Goal: Task Accomplishment & Management: Use online tool/utility

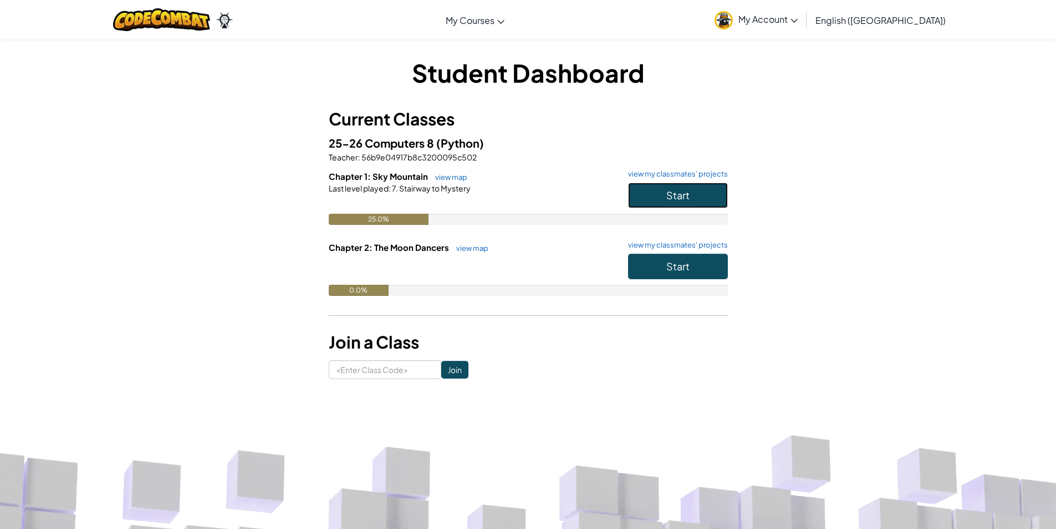
click at [698, 192] on button "Start" at bounding box center [678, 195] width 100 height 26
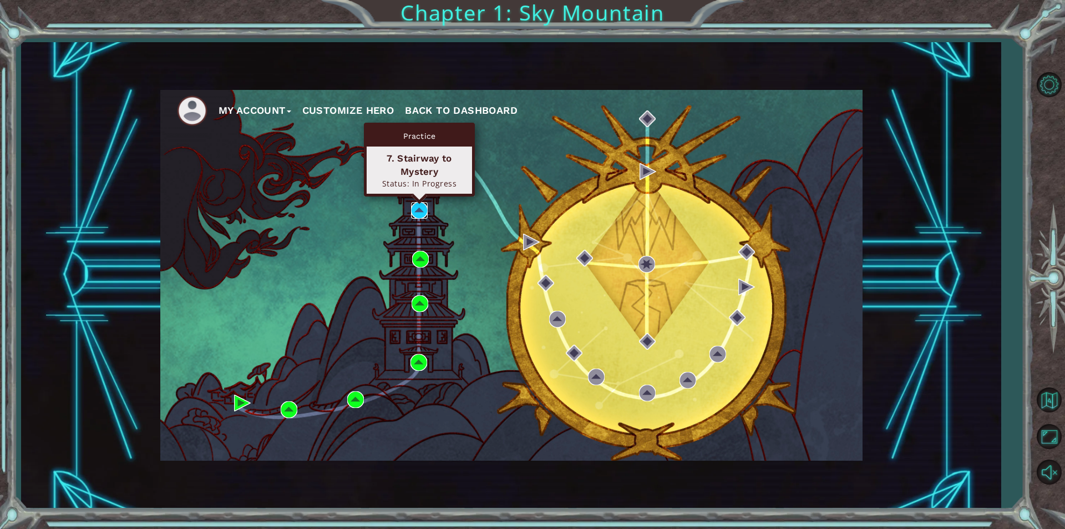
click at [421, 208] on img at bounding box center [419, 210] width 17 height 17
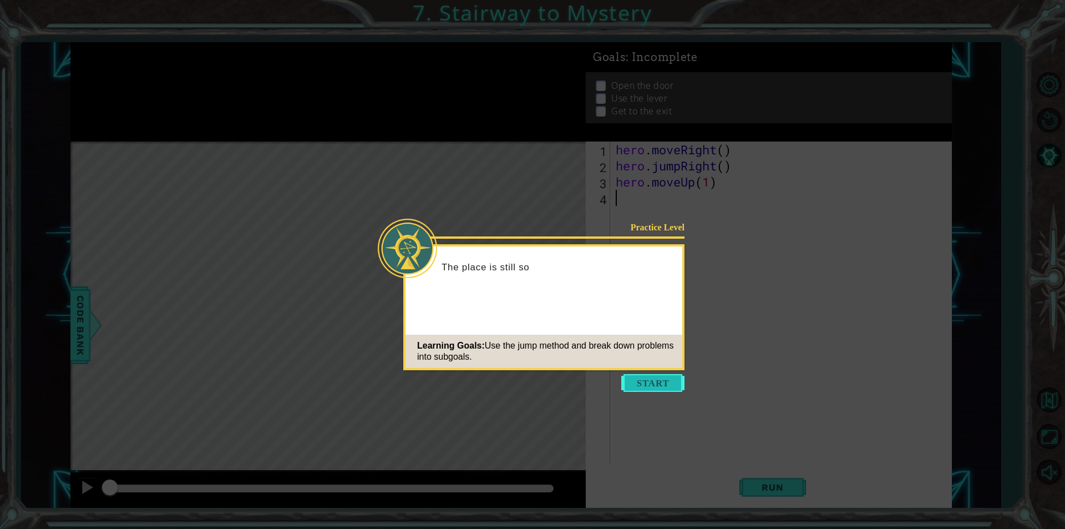
click at [639, 389] on button "Start" at bounding box center [652, 383] width 63 height 18
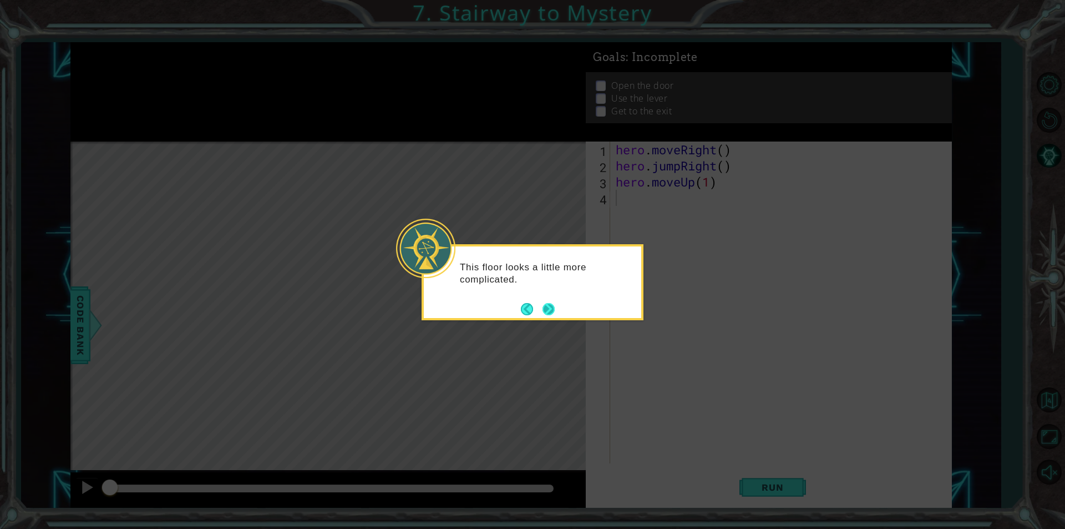
click at [545, 302] on button "Next" at bounding box center [549, 309] width 14 height 14
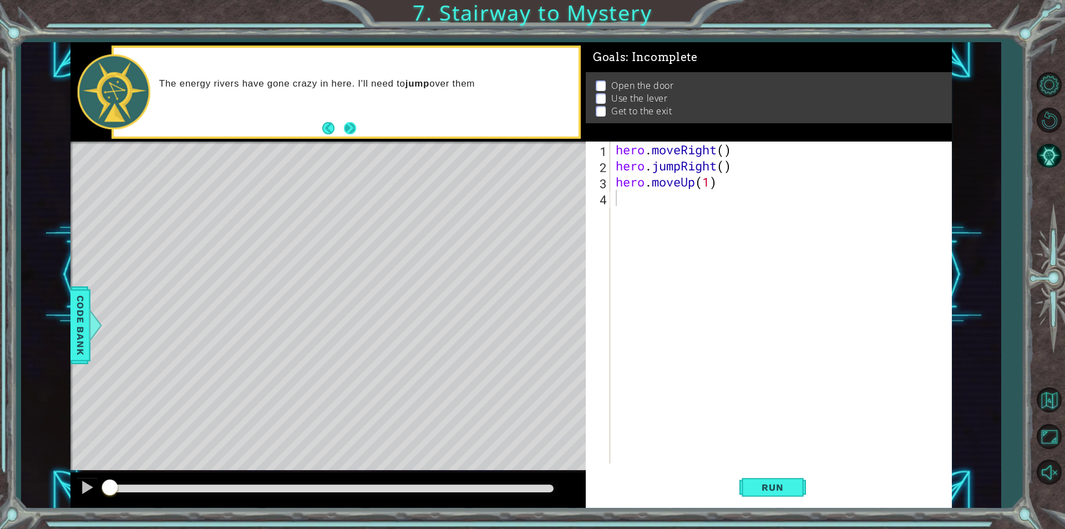
click at [353, 128] on button "Next" at bounding box center [350, 128] width 19 height 19
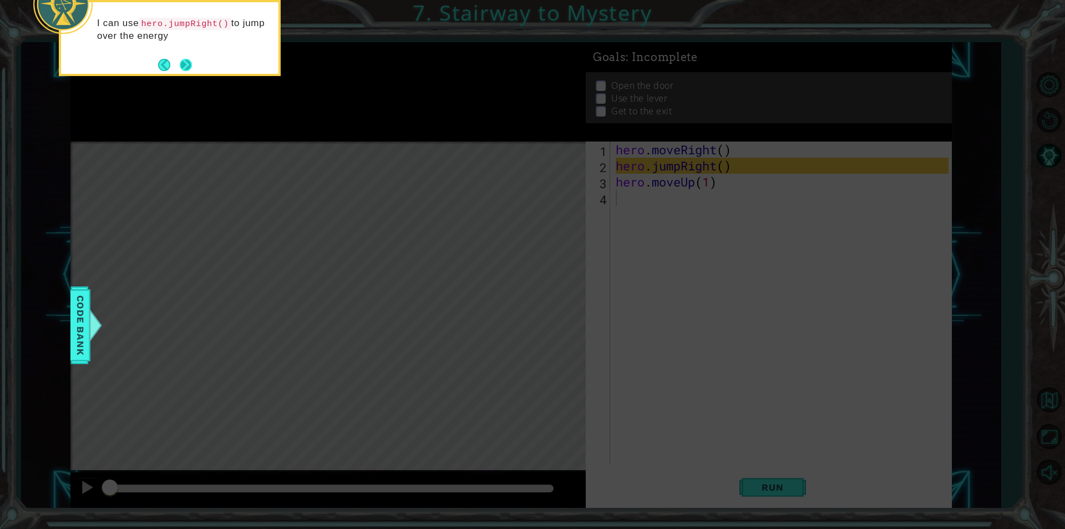
click at [186, 70] on button "Next" at bounding box center [186, 65] width 14 height 14
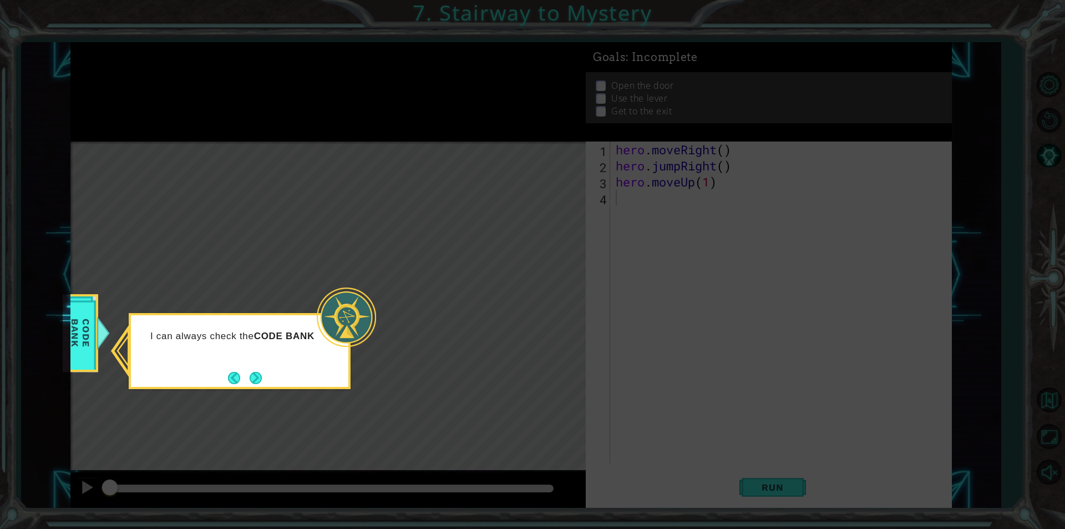
drag, startPoint x: 186, startPoint y: 70, endPoint x: 246, endPoint y: 373, distance: 308.2
click at [247, 372] on button "Next" at bounding box center [255, 377] width 17 height 17
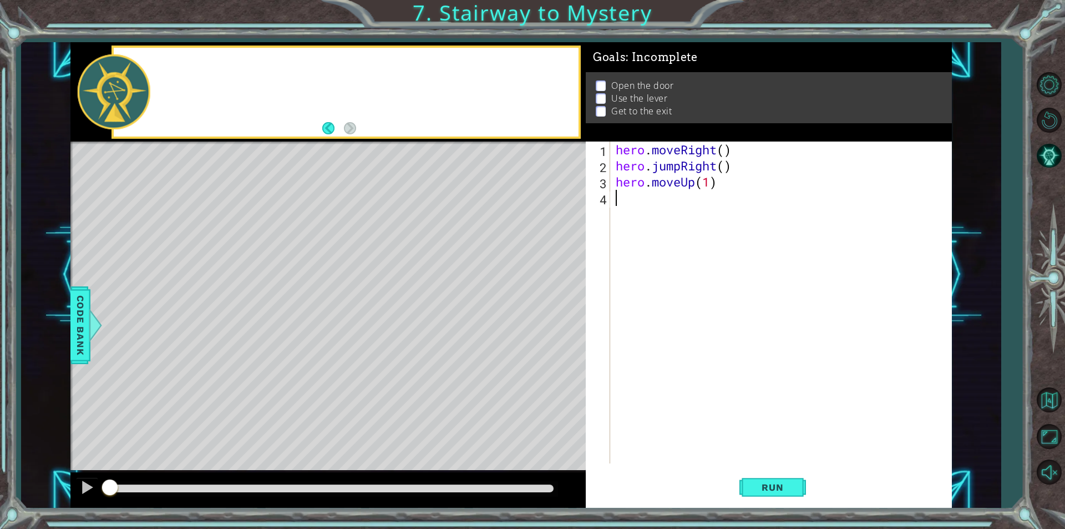
click at [248, 373] on div "Level Map" at bounding box center [326, 304] width 512 height 327
click at [763, 480] on button "Run" at bounding box center [772, 487] width 67 height 37
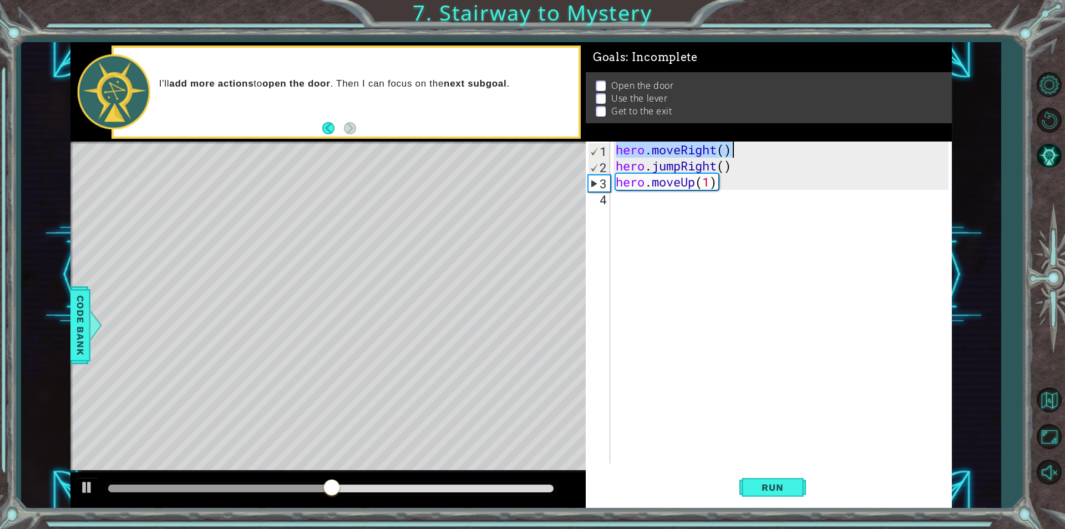
drag, startPoint x: 617, startPoint y: 150, endPoint x: 730, endPoint y: 147, distance: 113.2
click at [730, 147] on div "hero . moveRight ( ) hero . jumpRight ( ) hero . moveUp ( 1 )" at bounding box center [783, 318] width 341 height 354
type textarea "hero.moveRight()"
click at [613, 196] on div "hero . moveRight ( ) hero . jumpRight ( ) hero . moveUp ( 1 )" at bounding box center [780, 302] width 335 height 322
paste textarea "hero.moveRight()"
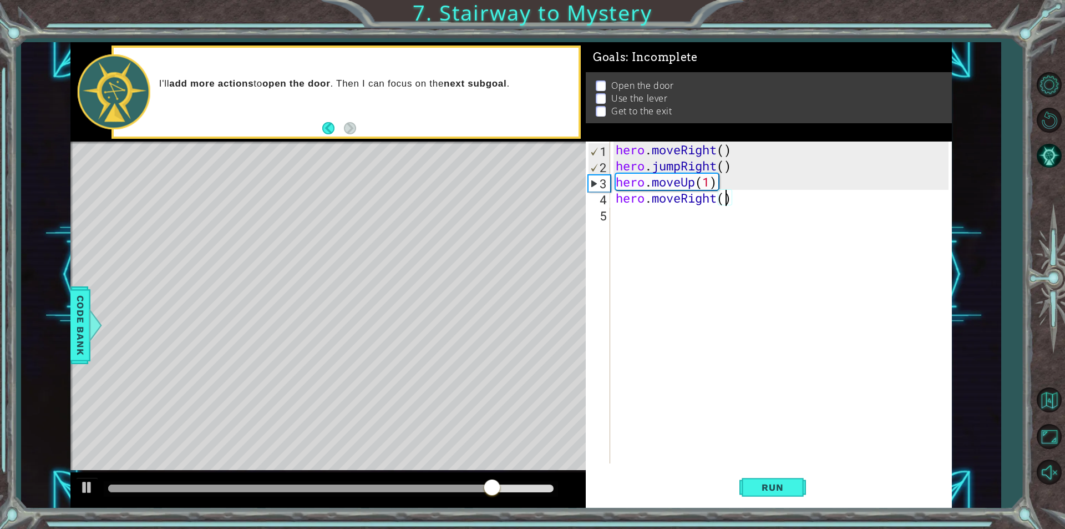
click at [723, 199] on div "hero . moveRight ( ) hero . jumpRight ( ) hero . moveUp ( 1 ) hero . moveRight …" at bounding box center [783, 318] width 341 height 354
type textarea "hero.moveRight(1)"
click at [769, 479] on button "Run" at bounding box center [772, 487] width 67 height 37
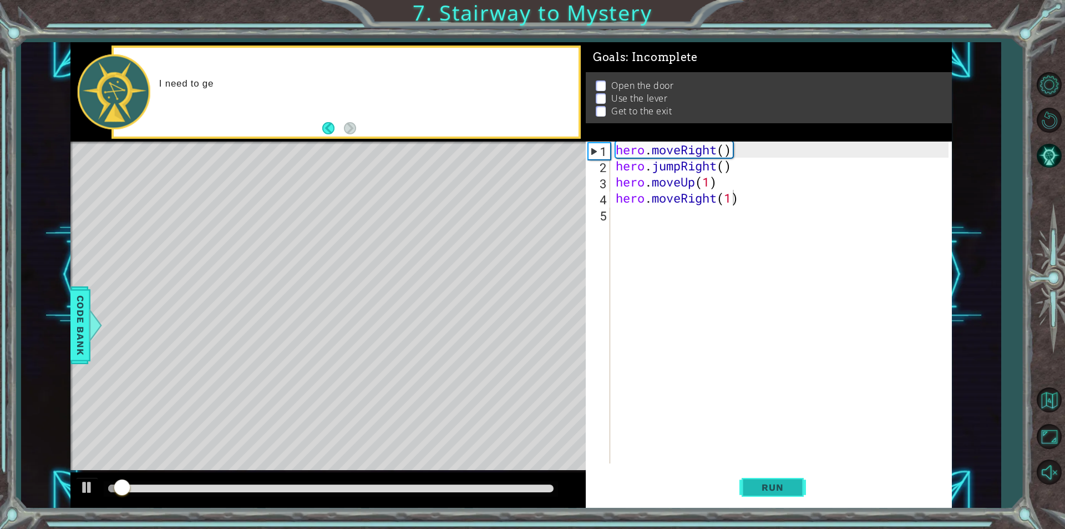
click at [768, 480] on button "Run" at bounding box center [772, 487] width 67 height 37
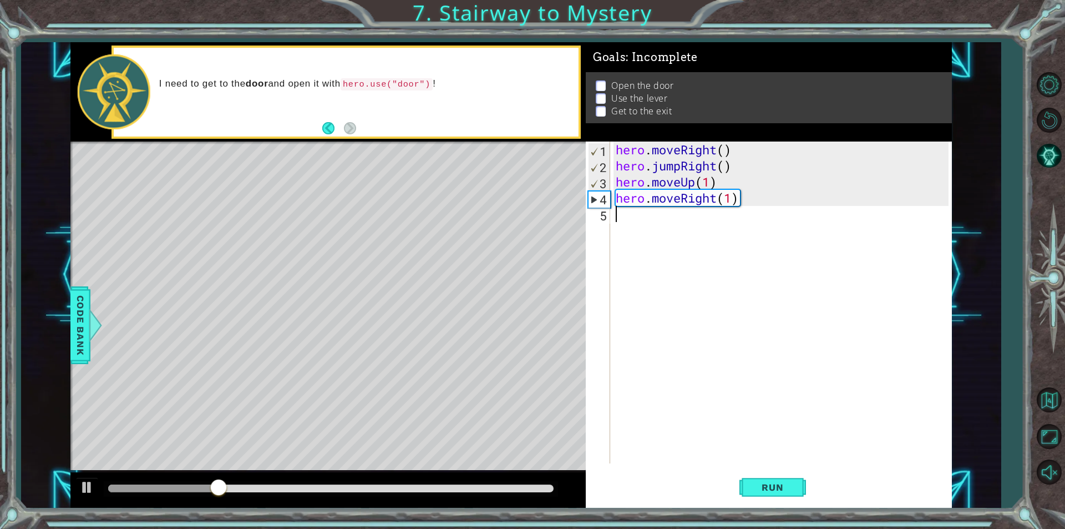
click at [622, 222] on div "hero . moveRight ( ) hero . jumpRight ( ) hero . moveUp ( 1 ) hero . moveRight …" at bounding box center [783, 318] width 341 height 354
type textarea "h"
drag, startPoint x: 734, startPoint y: 340, endPoint x: 624, endPoint y: 219, distance: 163.7
click at [624, 219] on div "hero . moveRight ( ) hero . jumpRight ( ) hero . moveUp ( 1 ) hero . moveRight …" at bounding box center [783, 318] width 341 height 354
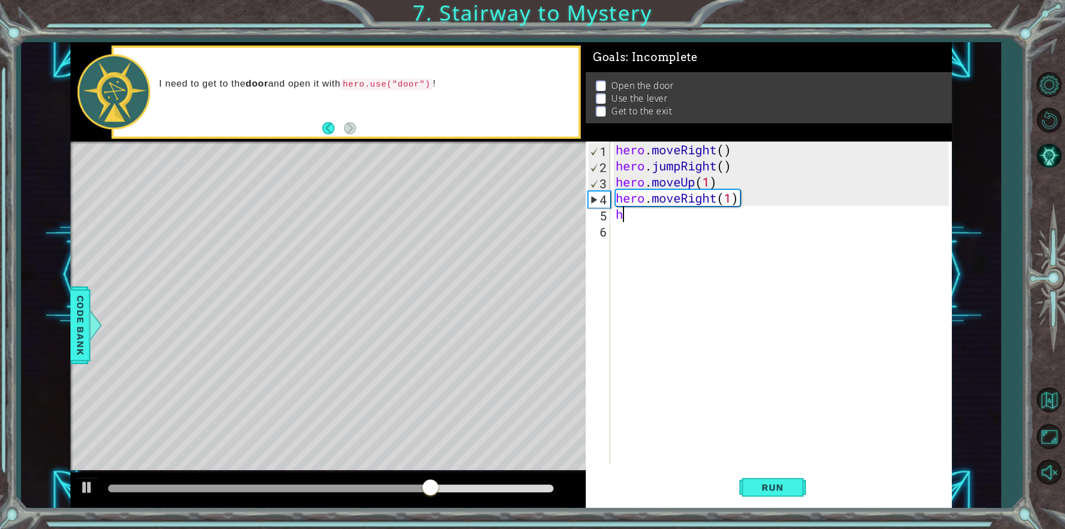
type textarea "h"
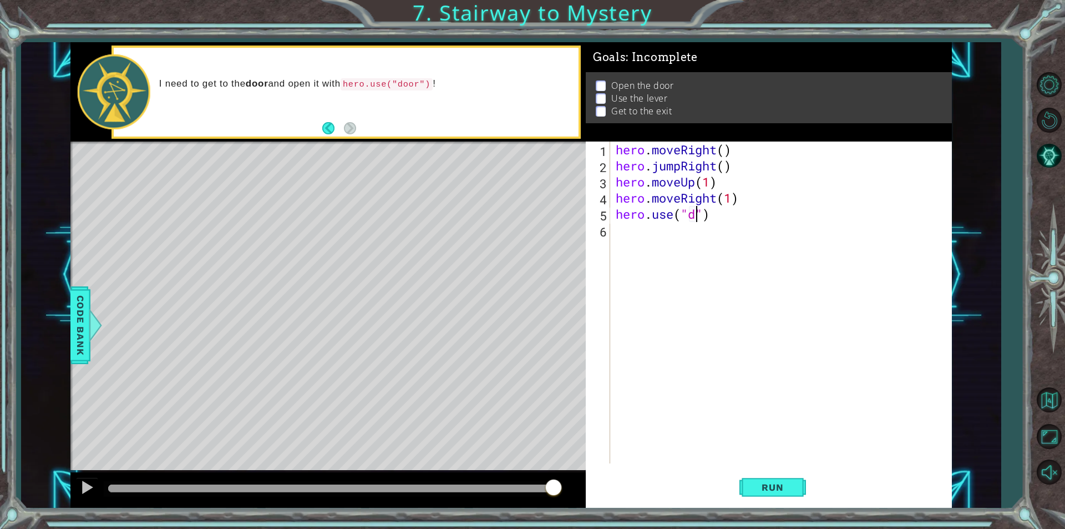
scroll to position [0, 4]
type textarea "hero.use("door")"
type textarea "d"
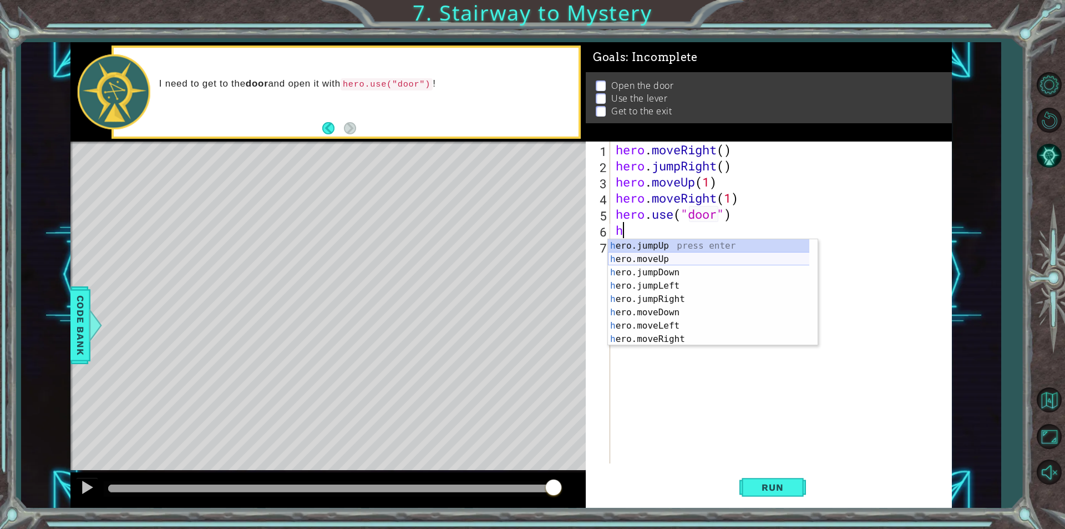
click at [661, 260] on div "h ero.jumpUp press enter h ero.moveUp press enter h ero.jumpDown press enter h …" at bounding box center [713, 305] width 210 height 133
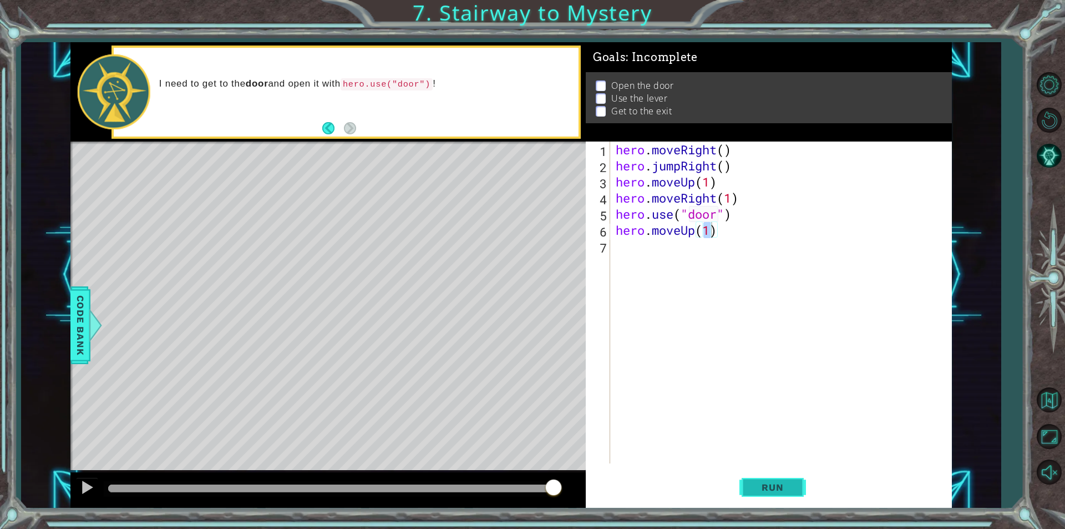
click at [757, 477] on button "Run" at bounding box center [772, 487] width 67 height 37
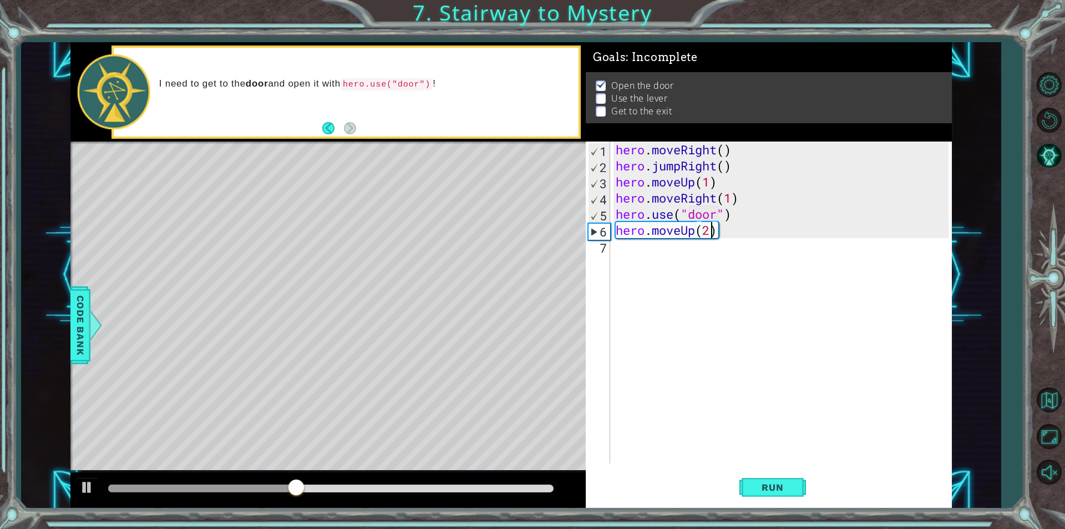
scroll to position [0, 4]
type textarea "hero.moveUp(2)"
click at [781, 481] on span "Run" at bounding box center [772, 486] width 44 height 11
click at [617, 254] on div "hero . moveRight ( ) hero . jumpRight ( ) hero . moveUp ( 1 ) hero . moveRight …" at bounding box center [783, 318] width 341 height 354
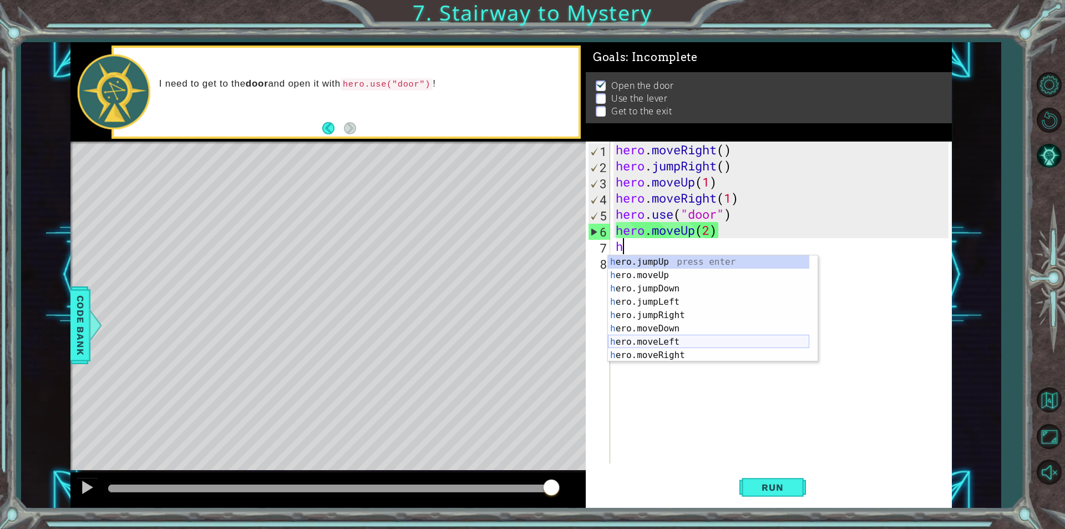
click at [665, 341] on div "h ero.jumpUp press enter h ero.moveUp press enter h ero.jumpDown press enter h …" at bounding box center [708, 321] width 201 height 133
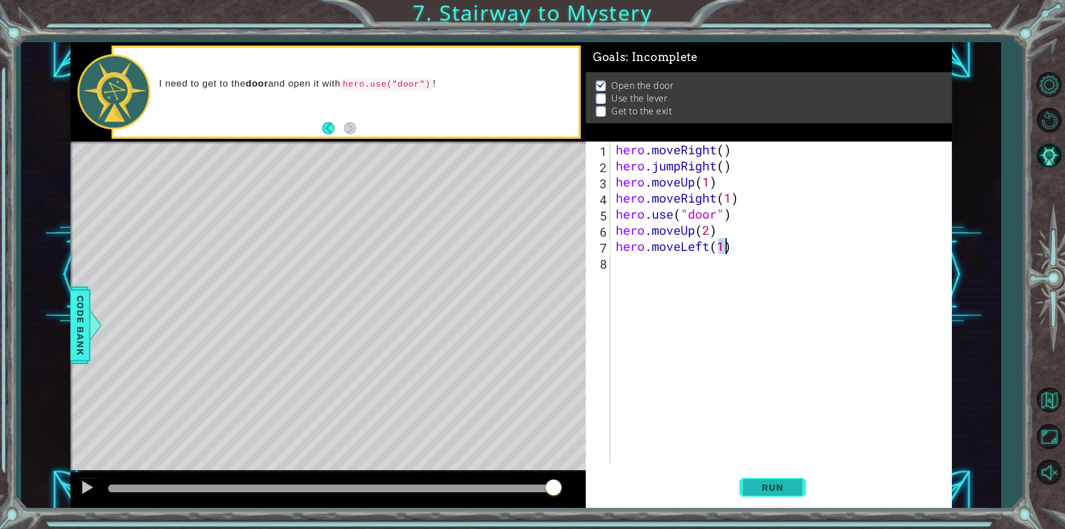
type textarea "hero.moveLeft(1)"
click at [769, 481] on span "Run" at bounding box center [772, 486] width 44 height 11
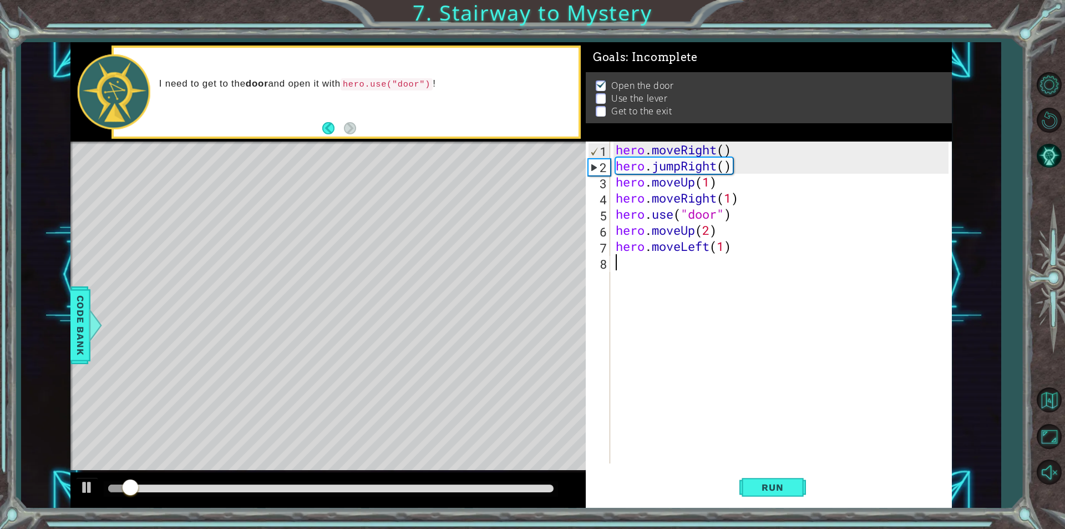
click at [614, 264] on div "hero . moveRight ( ) hero . jumpRight ( ) hero . moveUp ( 1 ) hero . moveRight …" at bounding box center [783, 318] width 341 height 354
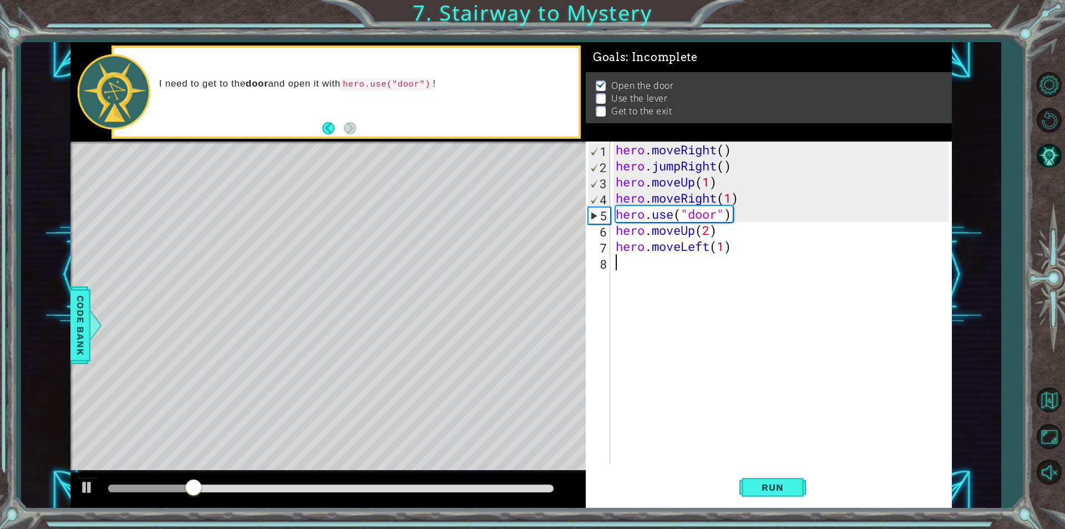
type textarea "h"
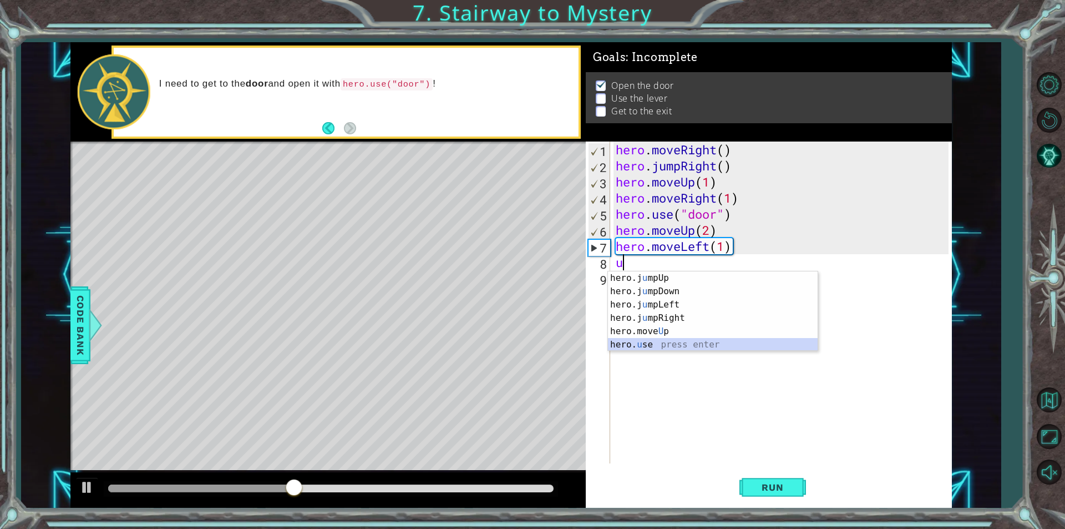
click at [640, 342] on div "hero.j u mpUp press enter hero.j u mpDown press enter hero.j u mpLeft press ent…" at bounding box center [713, 324] width 210 height 106
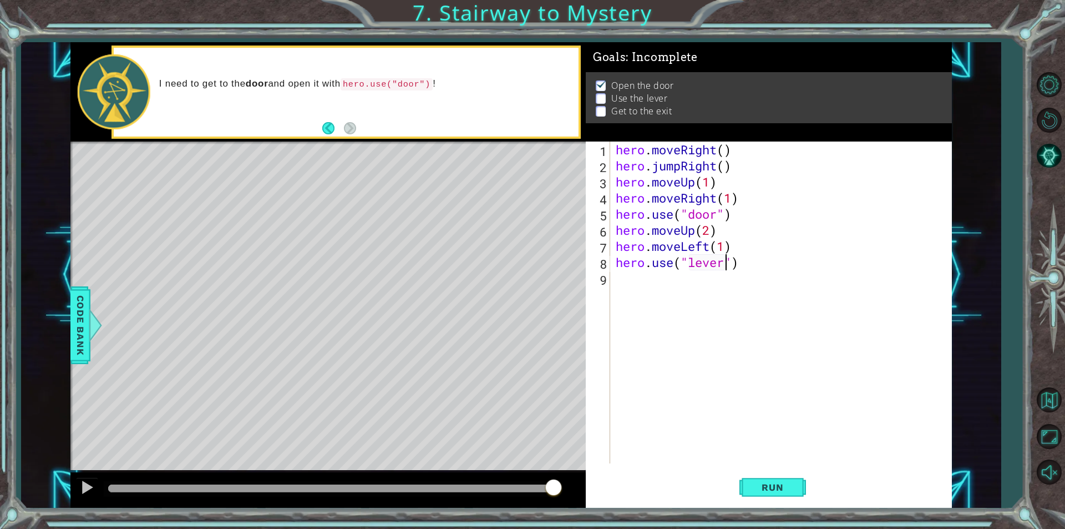
scroll to position [0, 5]
click at [766, 492] on button "Run" at bounding box center [772, 487] width 67 height 37
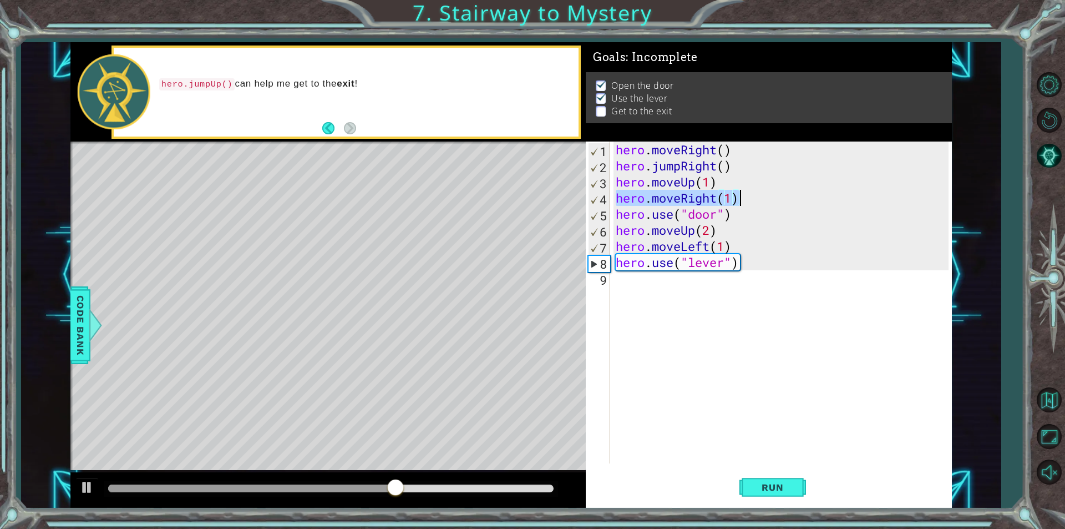
drag, startPoint x: 615, startPoint y: 197, endPoint x: 738, endPoint y: 192, distance: 123.2
click at [738, 192] on div "hero . moveRight ( ) hero . jumpRight ( ) hero . moveUp ( 1 ) hero . moveRight …" at bounding box center [783, 318] width 341 height 354
type textarea "hero.moveRight(1)"
click at [611, 285] on div "hero.moveRight(1) 1 2 3 4 5 6 7 8 9 hero . moveRight ( ) hero . jumpRight ( ) h…" at bounding box center [767, 302] width 363 height 322
click at [614, 277] on div "hero . moveRight ( ) hero . jumpRight ( ) hero . moveUp ( 1 ) hero . moveRight …" at bounding box center [783, 318] width 341 height 354
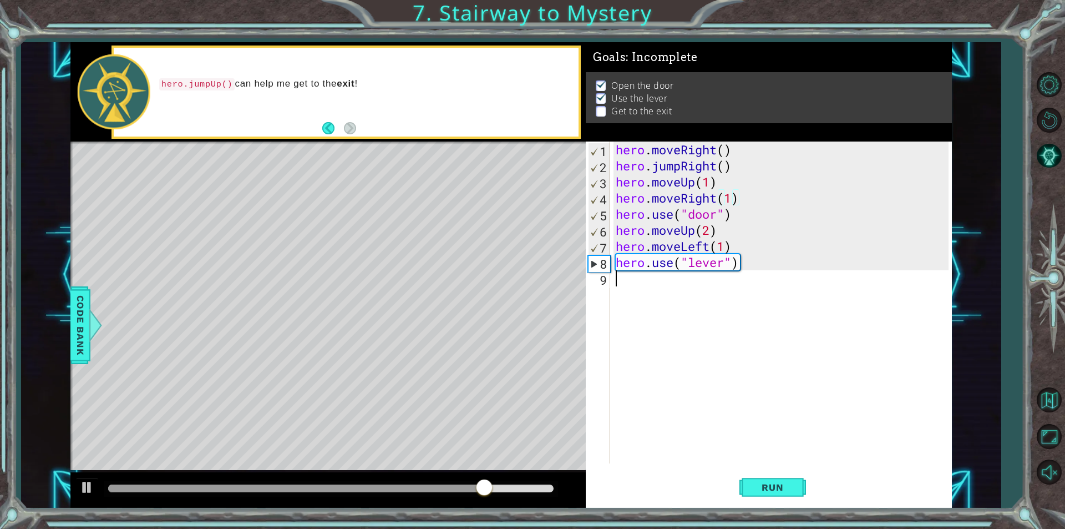
scroll to position [0, 0]
paste textarea "hero.moveRight(1)"
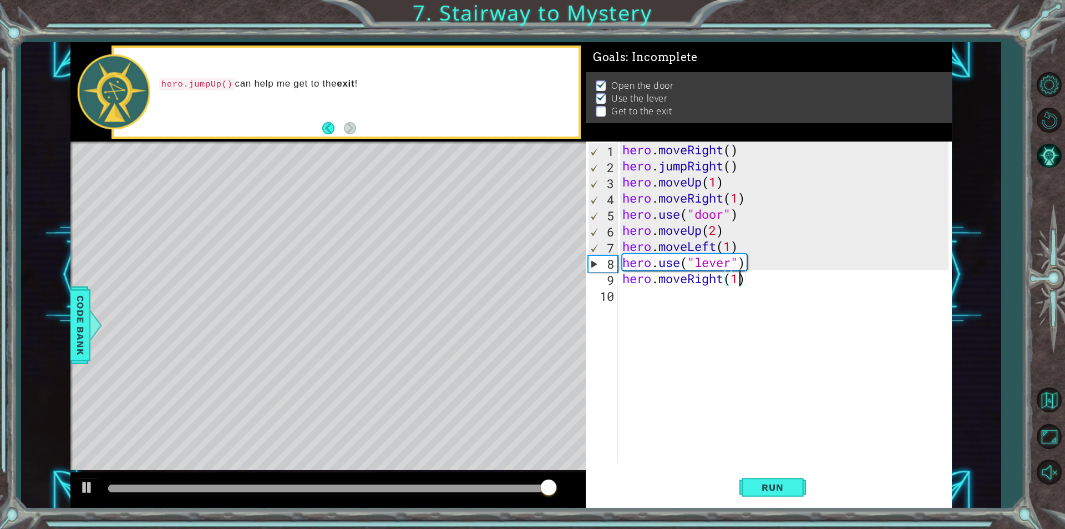
click at [738, 278] on div "hero . moveRight ( ) hero . jumpRight ( ) hero . moveUp ( 1 ) hero . moveRight …" at bounding box center [787, 318] width 334 height 354
click at [768, 477] on button "Run" at bounding box center [772, 487] width 67 height 37
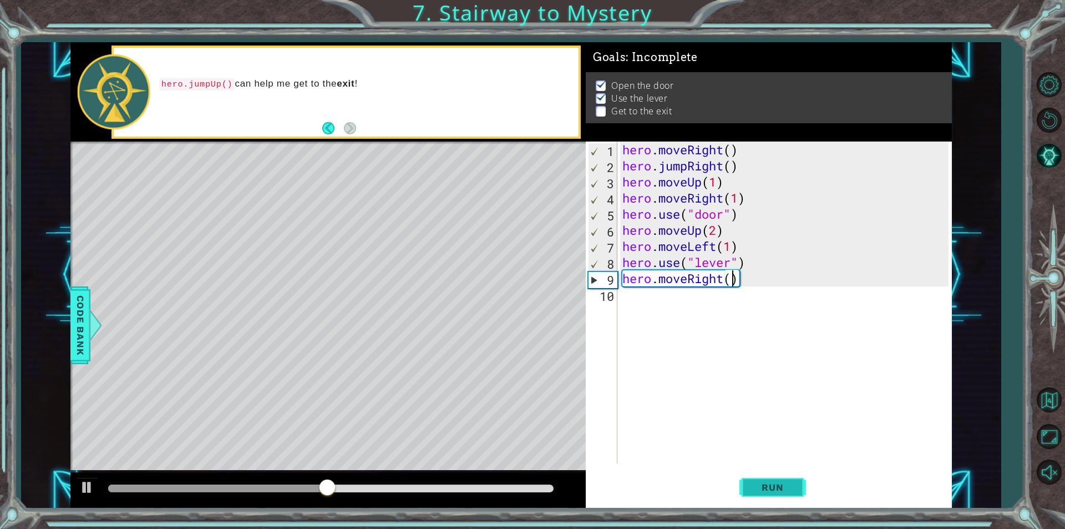
type textarea "hero.moveRight(2)"
click at [771, 479] on button "Run" at bounding box center [772, 487] width 67 height 37
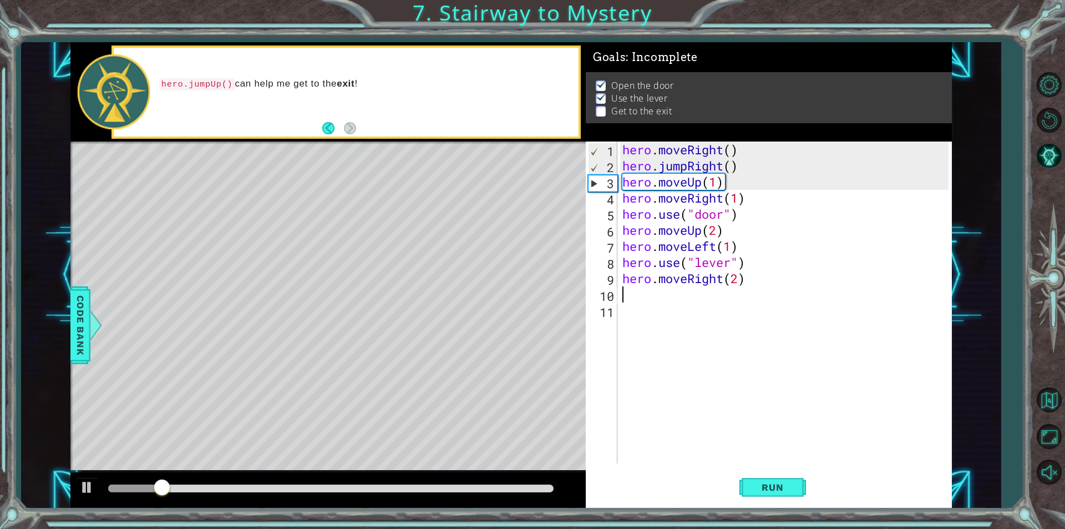
click at [637, 302] on div "hero . moveRight ( ) hero . jumpRight ( ) hero . moveUp ( 1 ) hero . moveRight …" at bounding box center [787, 318] width 334 height 354
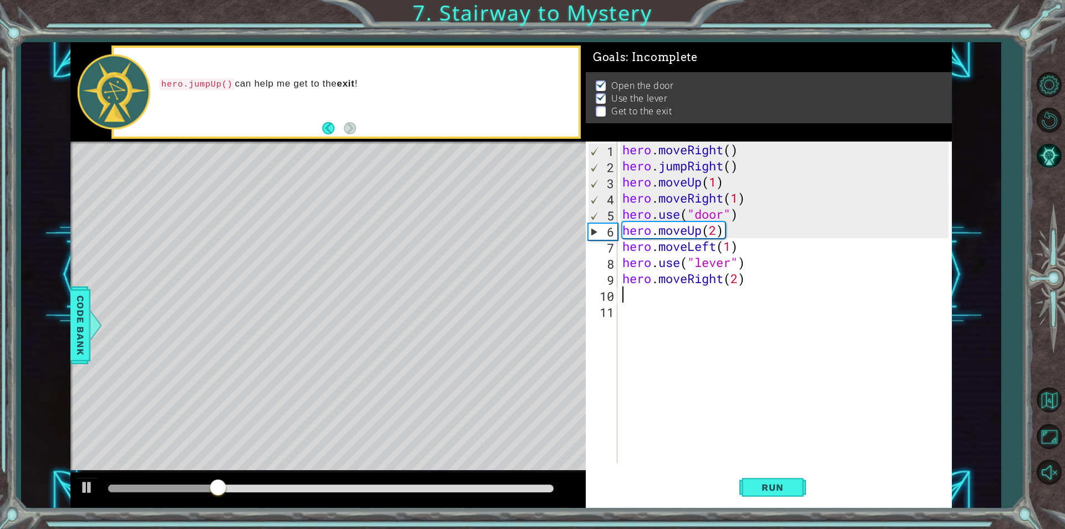
click at [623, 293] on div "hero . moveRight ( ) hero . jumpRight ( ) hero . moveUp ( 1 ) hero . moveRight …" at bounding box center [787, 318] width 334 height 354
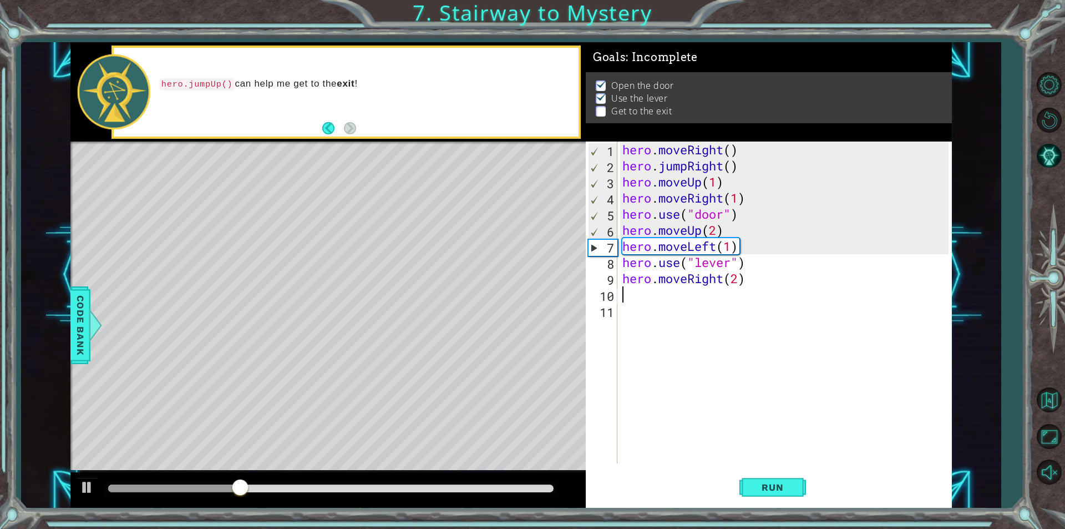
type textarea "h"
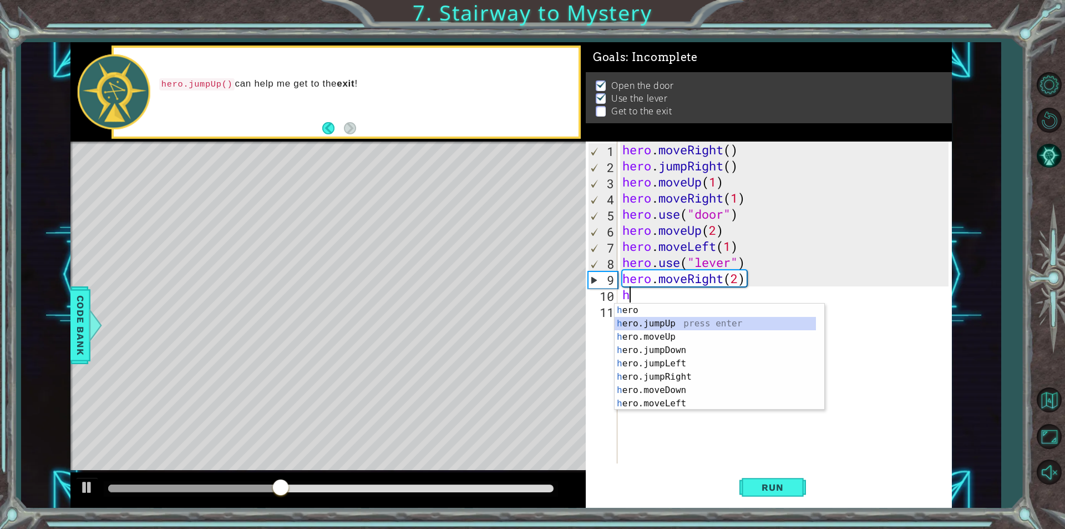
click at [673, 317] on div "h ero press enter h ero.jumpUp press enter h ero.moveUp press enter h ero.jumpD…" at bounding box center [714, 369] width 201 height 133
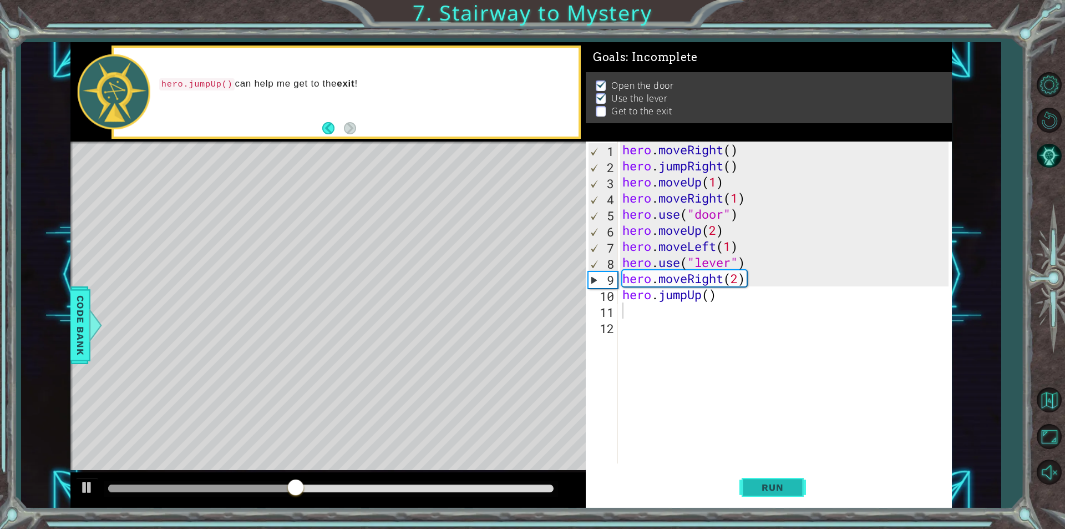
click at [783, 486] on span "Run" at bounding box center [772, 486] width 44 height 11
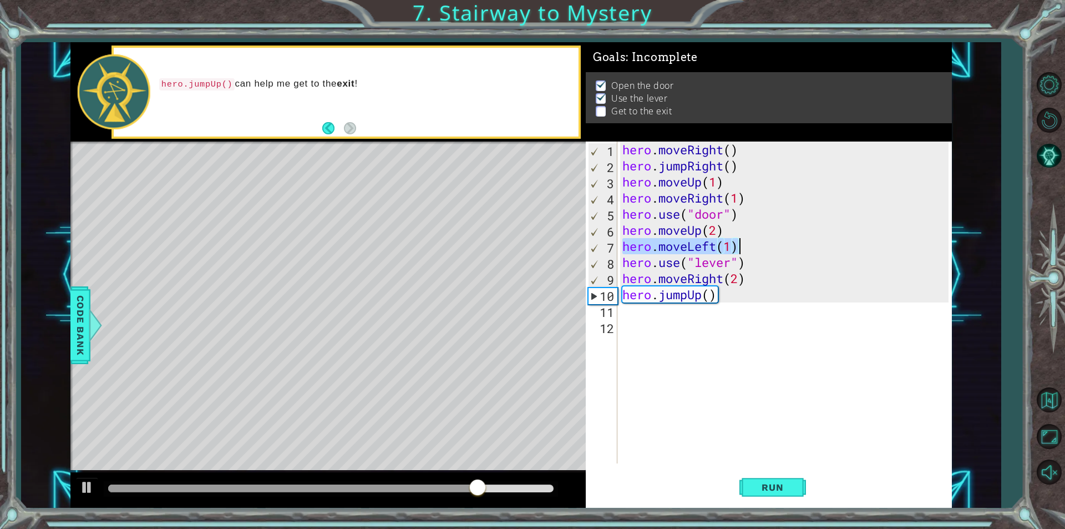
drag, startPoint x: 621, startPoint y: 244, endPoint x: 738, endPoint y: 246, distance: 117.0
click at [738, 246] on div "hero . moveRight ( ) hero . jumpRight ( ) hero . moveUp ( 1 ) hero . moveRight …" at bounding box center [787, 318] width 334 height 354
type textarea "C"
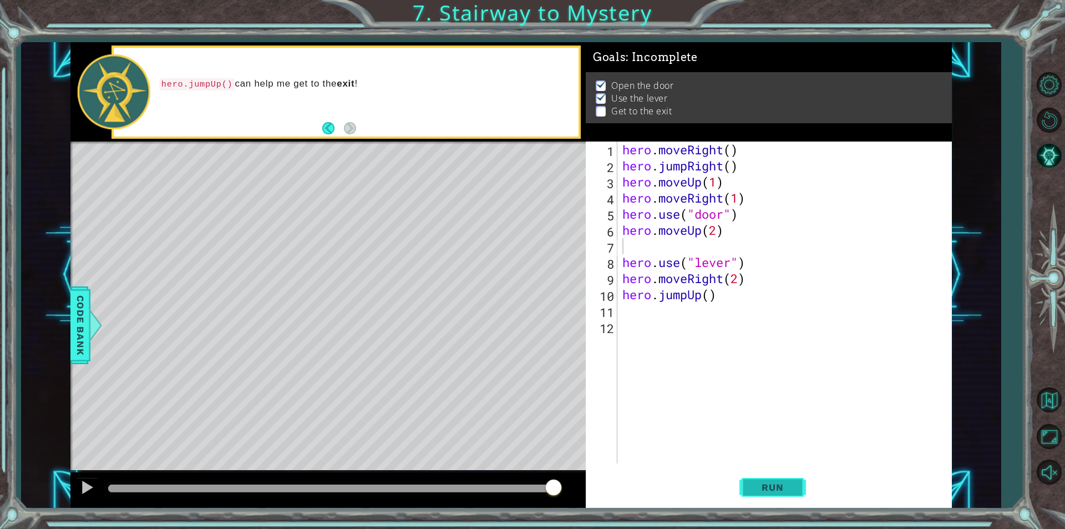
click at [750, 483] on span "Run" at bounding box center [772, 486] width 44 height 11
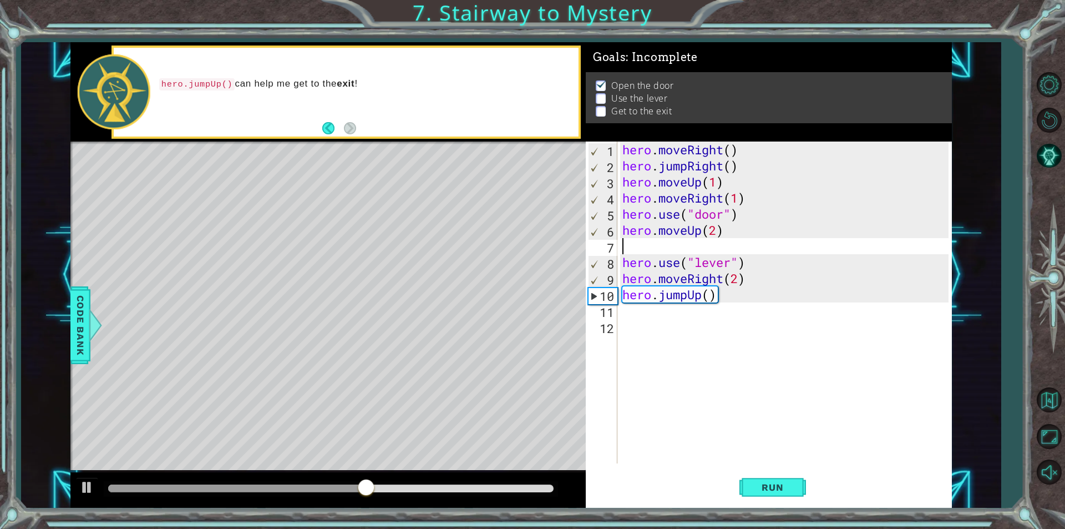
click at [633, 242] on div "hero . moveRight ( ) hero . jumpRight ( ) hero . moveUp ( 1 ) hero . moveRight …" at bounding box center [787, 318] width 334 height 354
type textarea "h"
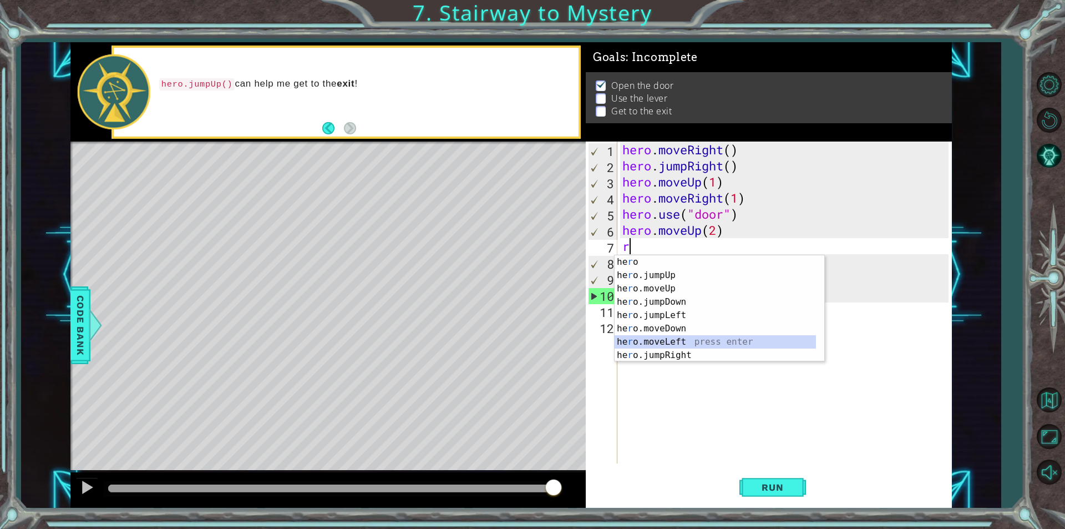
click at [712, 337] on div "he r o press enter he r o.jumpUp press enter he r o.moveUp press enter he r o.j…" at bounding box center [714, 321] width 201 height 133
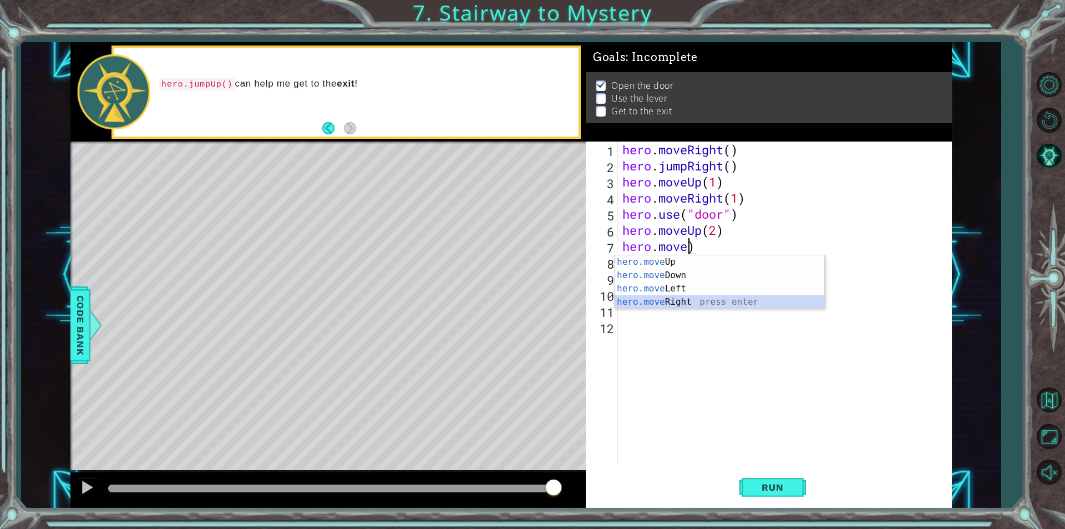
click at [670, 304] on div "hero.move Up press enter hero.move Down press enter hero.move Left press enter …" at bounding box center [719, 295] width 210 height 80
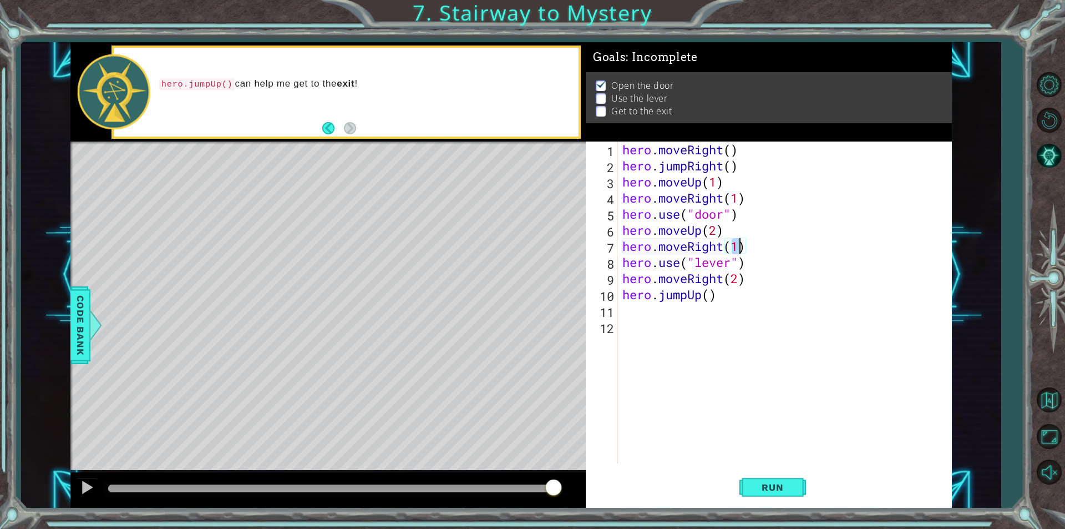
drag, startPoint x: 755, startPoint y: 250, endPoint x: 770, endPoint y: 228, distance: 26.3
click at [770, 228] on div "hero . moveRight ( ) hero . jumpRight ( ) hero . moveUp ( 1 ) hero . moveRight …" at bounding box center [787, 318] width 334 height 354
click at [754, 249] on div "hero . moveRight ( ) hero . jumpRight ( ) hero . moveUp ( 1 ) hero . moveRight …" at bounding box center [787, 318] width 334 height 354
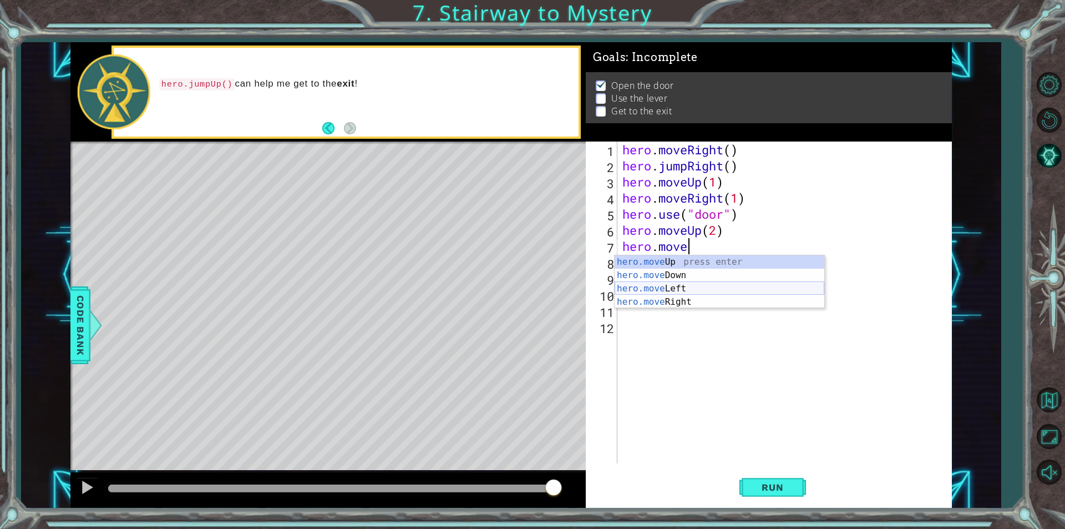
click at [699, 286] on div "hero.move Up press enter hero.move Down press enter hero.move Left press enter …" at bounding box center [719, 295] width 210 height 80
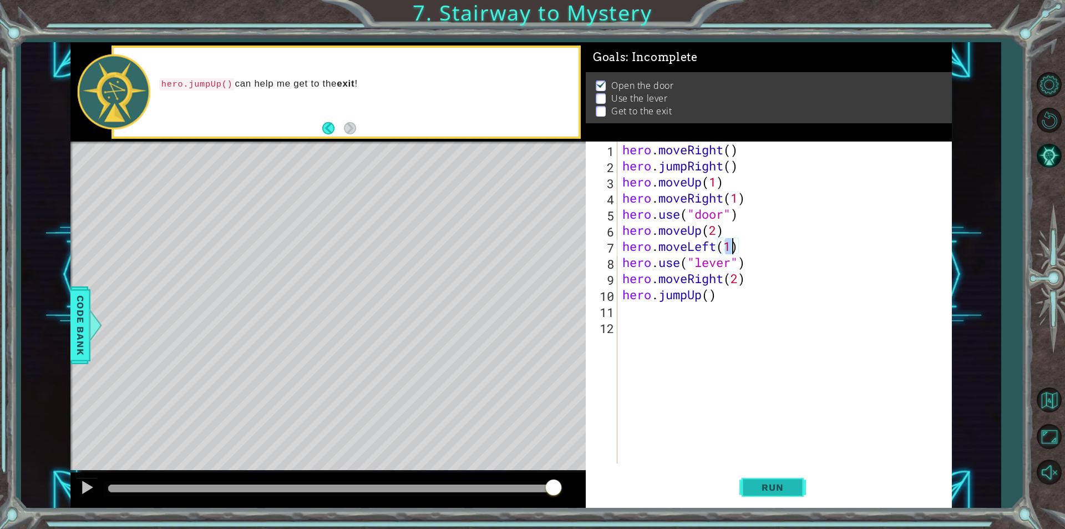
type textarea "hero.moveLeft(1)"
click at [769, 476] on button "Run" at bounding box center [772, 487] width 67 height 37
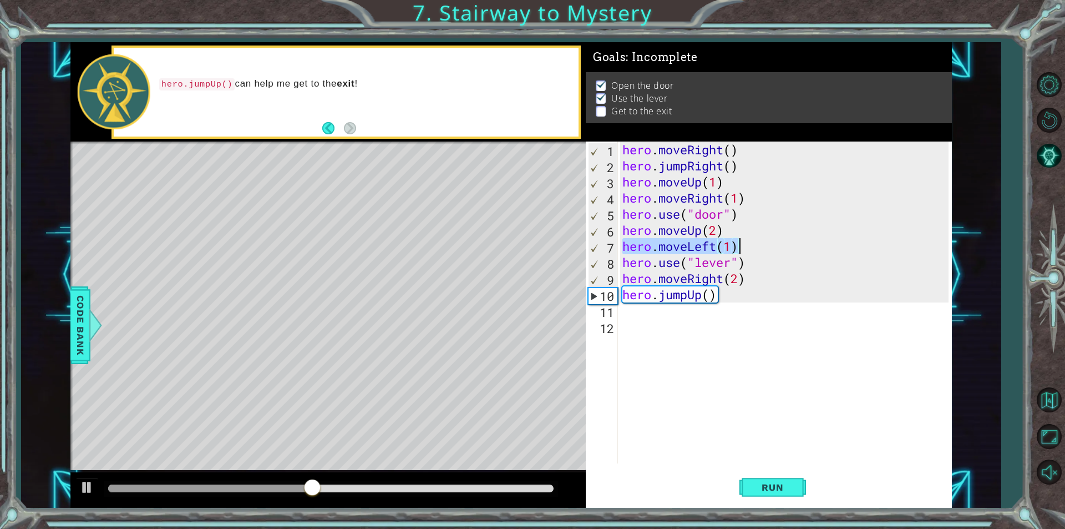
drag, startPoint x: 621, startPoint y: 247, endPoint x: 747, endPoint y: 245, distance: 125.9
click at [747, 245] on div "hero . moveRight ( ) hero . jumpRight ( ) hero . moveUp ( 1 ) hero . moveRight …" at bounding box center [787, 318] width 334 height 354
click at [622, 316] on div "hero . moveRight ( ) hero . jumpRight ( ) hero . moveUp ( 1 ) hero . moveRight …" at bounding box center [787, 318] width 334 height 354
type textarea "V"
paste textarea "hero.moveLeft(1)"
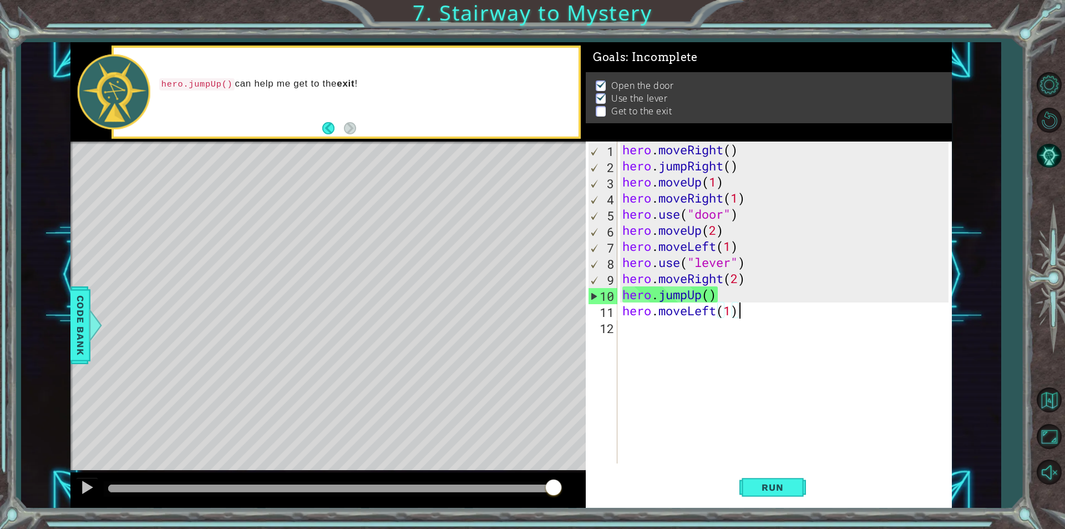
click at [724, 312] on div "hero . moveRight ( ) hero . jumpRight ( ) hero . moveUp ( 1 ) hero . moveRight …" at bounding box center [787, 318] width 334 height 354
click at [730, 312] on div "hero . moveRight ( ) hero . jumpRight ( ) hero . moveUp ( 1 ) hero . moveRight …" at bounding box center [787, 318] width 334 height 354
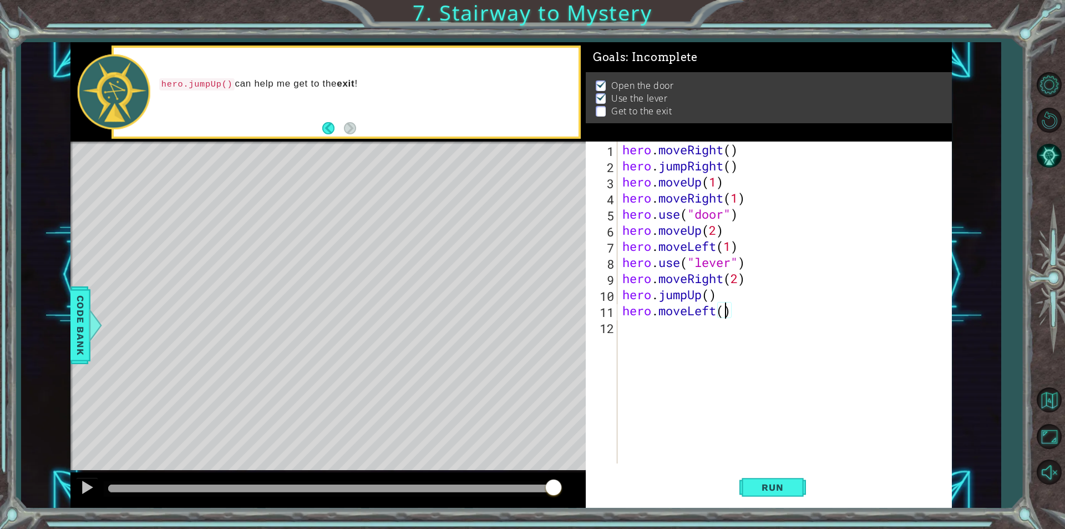
type textarea "hero.moveLeft(2)"
click at [779, 484] on span "Run" at bounding box center [772, 486] width 44 height 11
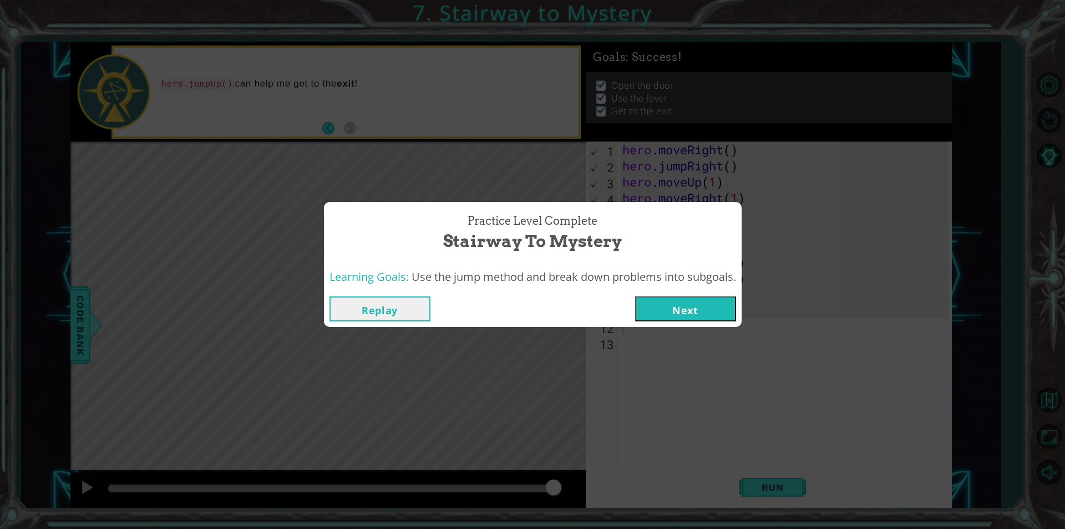
click at [695, 316] on button "Next" at bounding box center [685, 308] width 101 height 25
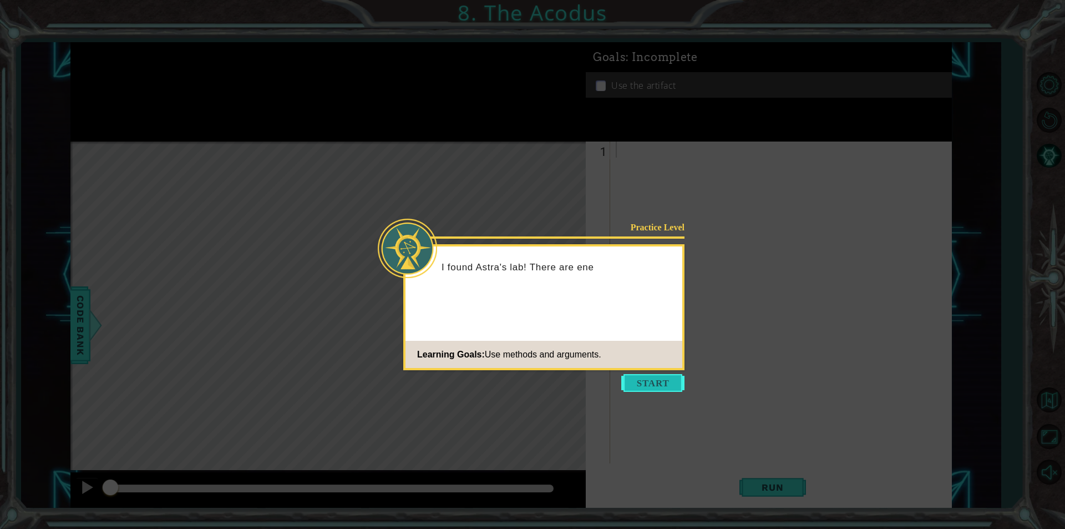
click at [658, 388] on button "Start" at bounding box center [652, 383] width 63 height 18
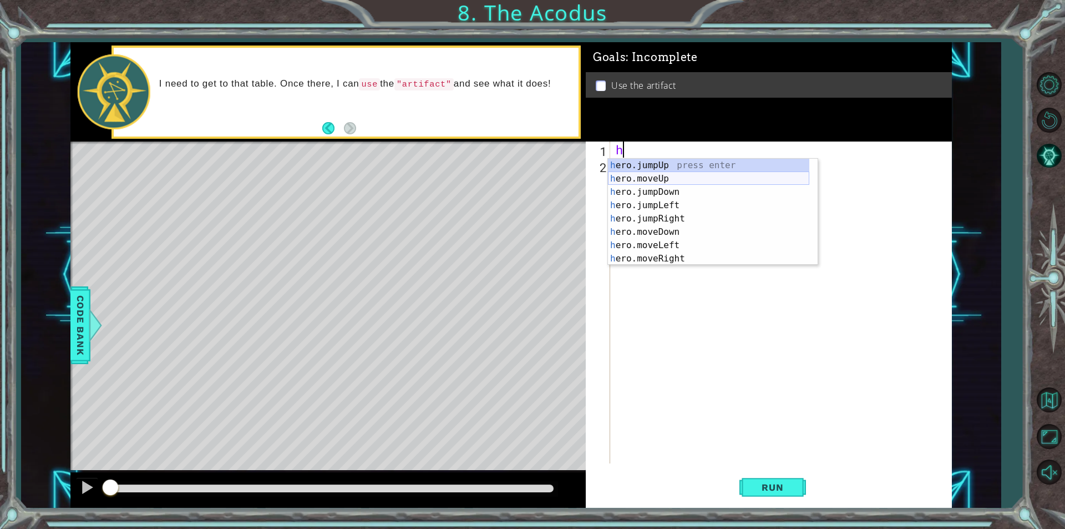
click at [658, 179] on div "h ero.jumpUp press enter h ero.moveUp press enter h ero.jumpDown press enter h …" at bounding box center [708, 225] width 201 height 133
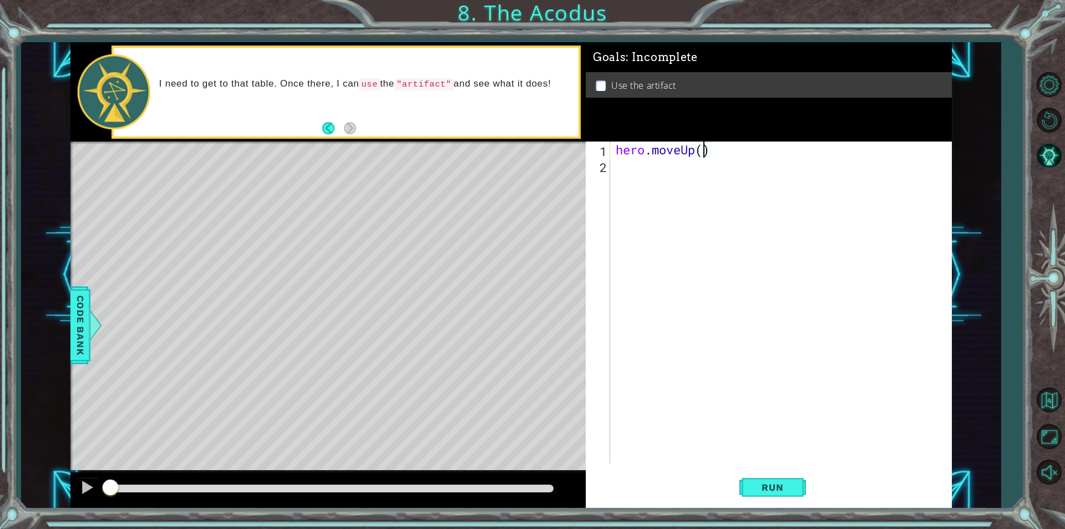
type textarea "hero.moveUp(2)"
click at [618, 167] on div "hero . moveUp ( 2 )" at bounding box center [783, 318] width 341 height 354
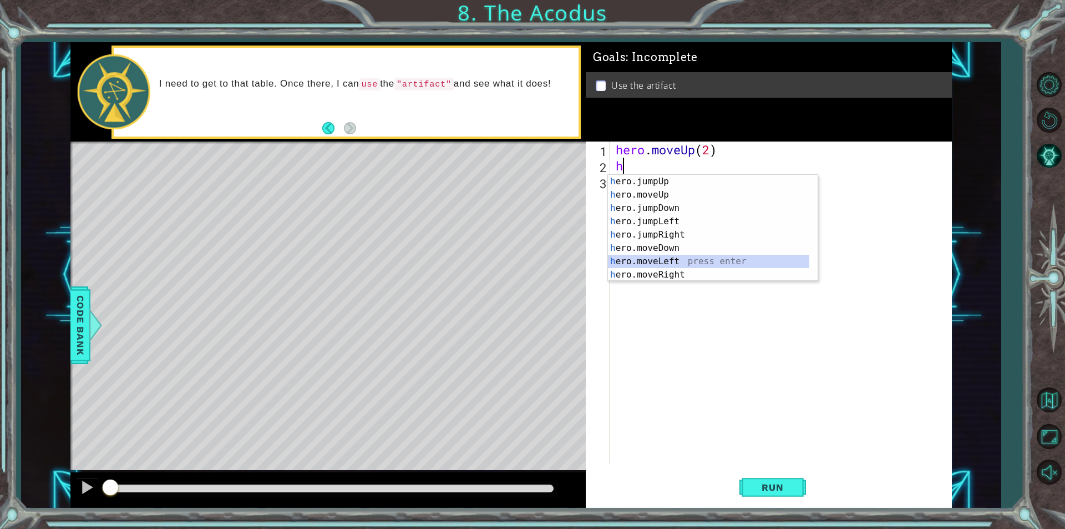
click at [676, 261] on div "h ero.jumpUp press enter h ero.moveUp press enter h ero.jumpDown press enter h …" at bounding box center [708, 241] width 201 height 133
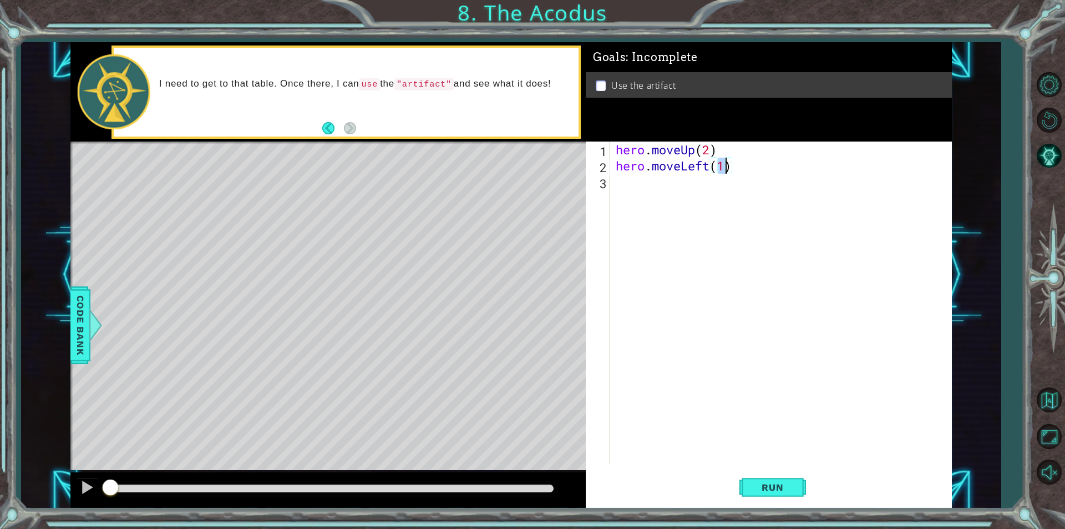
type textarea "hero.moveLeft(1)"
click at [608, 186] on div "hero.moveLeft(1) 1 2 3 hero . moveUp ( 2 ) hero . moveLeft ( 1 ) הההההההההההההה…" at bounding box center [767, 302] width 363 height 322
click at [618, 181] on div "hero . moveUp ( 2 ) hero . moveLeft ( 1 )" at bounding box center [783, 318] width 341 height 354
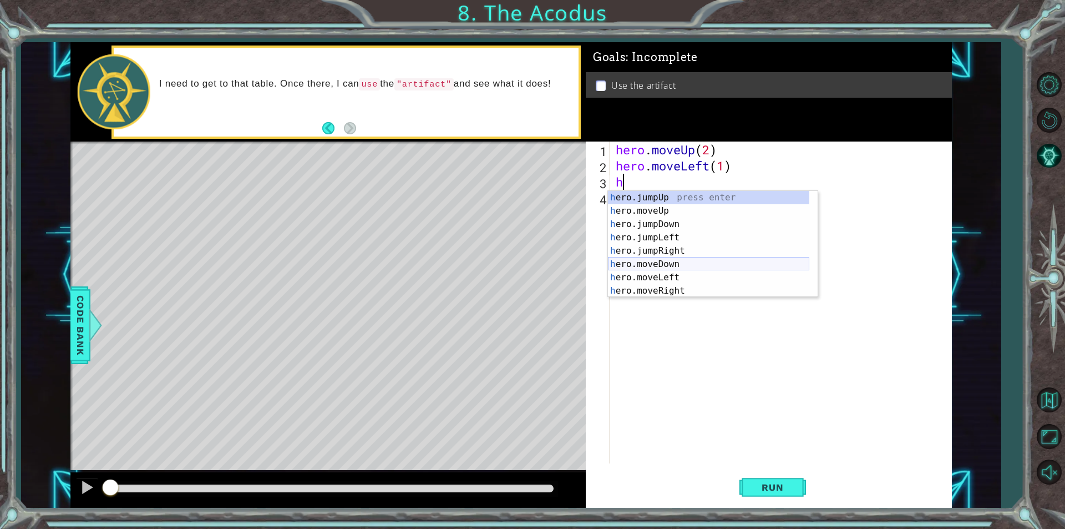
click at [635, 262] on div "h ero.jumpUp press enter h ero.moveUp press enter h ero.jumpDown press enter h …" at bounding box center [708, 257] width 201 height 133
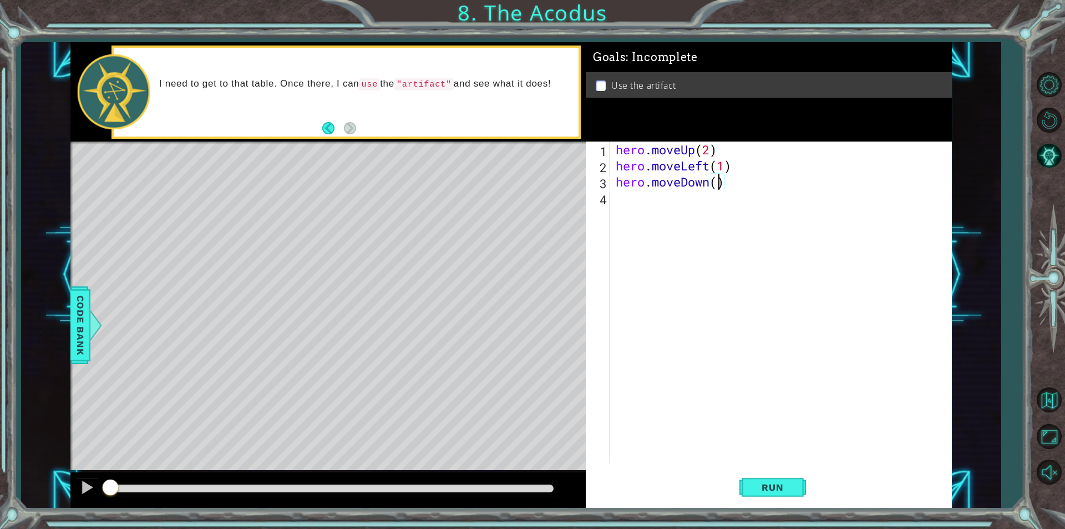
type textarea "hero.moveDown(2)"
click at [624, 200] on div "hero . moveUp ( 2 ) hero . moveLeft ( 1 ) hero . moveDown ( 2 )" at bounding box center [783, 318] width 341 height 354
type textarea "h"
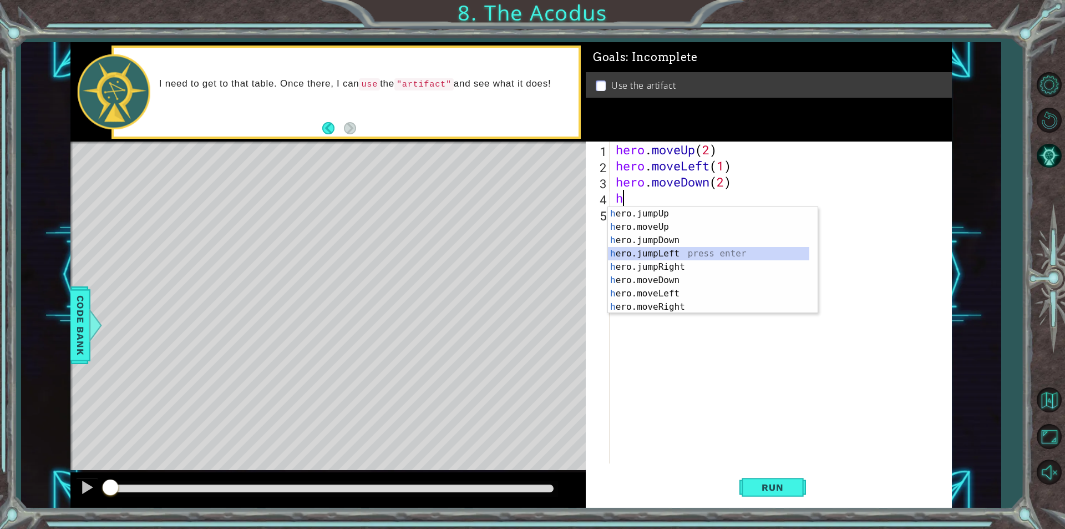
click at [647, 248] on div "h ero.jumpUp press enter h ero.moveUp press enter h ero.jumpDown press enter h …" at bounding box center [708, 273] width 201 height 133
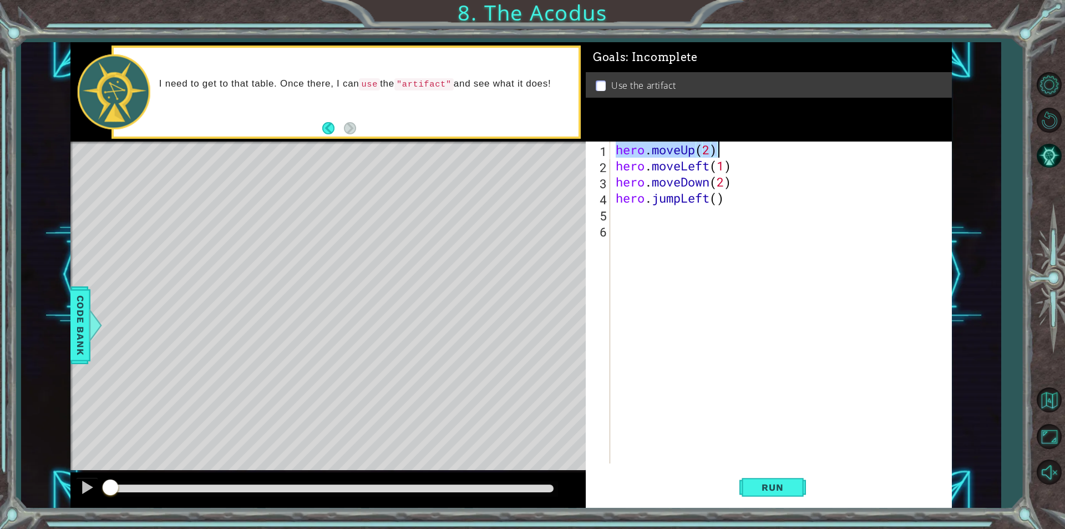
drag, startPoint x: 618, startPoint y: 150, endPoint x: 716, endPoint y: 153, distance: 97.6
click at [716, 153] on div "hero . moveUp ( 2 ) hero . moveLeft ( 1 ) hero . moveDown ( 2 ) hero . jumpLeft…" at bounding box center [783, 318] width 341 height 354
type textarea "hero.moveUp(2)"
click at [623, 220] on div "hero . moveUp ( 2 ) hero . moveLeft ( 1 ) hero . moveDown ( 2 ) hero . jumpLeft…" at bounding box center [783, 318] width 341 height 354
paste textarea "hero.moveUp(2)"
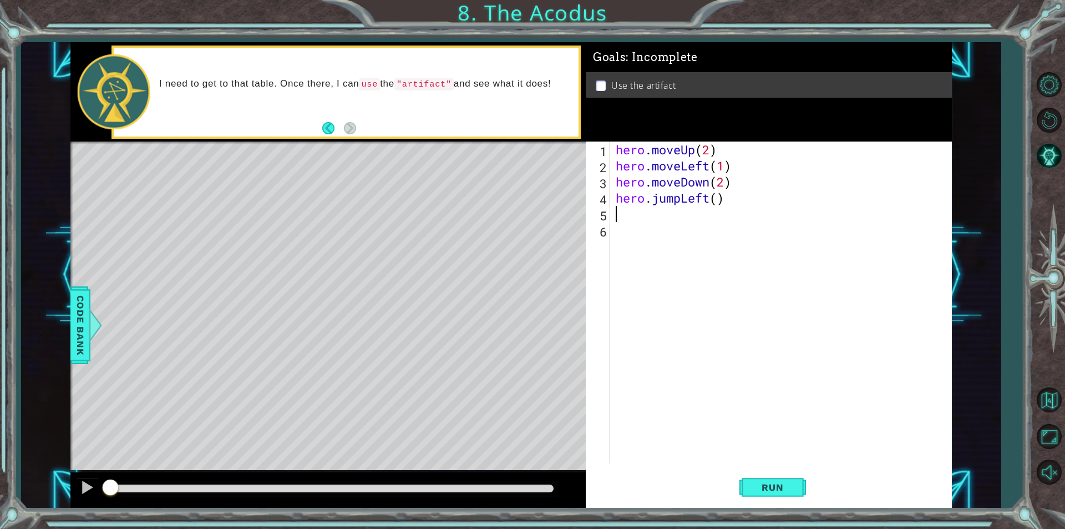
type textarea "hero.moveUp(2)"
click at [615, 236] on div "hero . moveUp ( 2 ) hero . moveLeft ( 1 ) hero . moveDown ( 2 ) hero . jumpLeft…" at bounding box center [783, 318] width 341 height 354
type textarea "h"
drag, startPoint x: 615, startPoint y: 236, endPoint x: 774, endPoint y: 228, distance: 158.8
click at [774, 228] on div "hero . moveUp ( 2 ) hero . moveLeft ( 1 ) hero . moveDown ( 2 ) hero . jumpLeft…" at bounding box center [783, 318] width 341 height 354
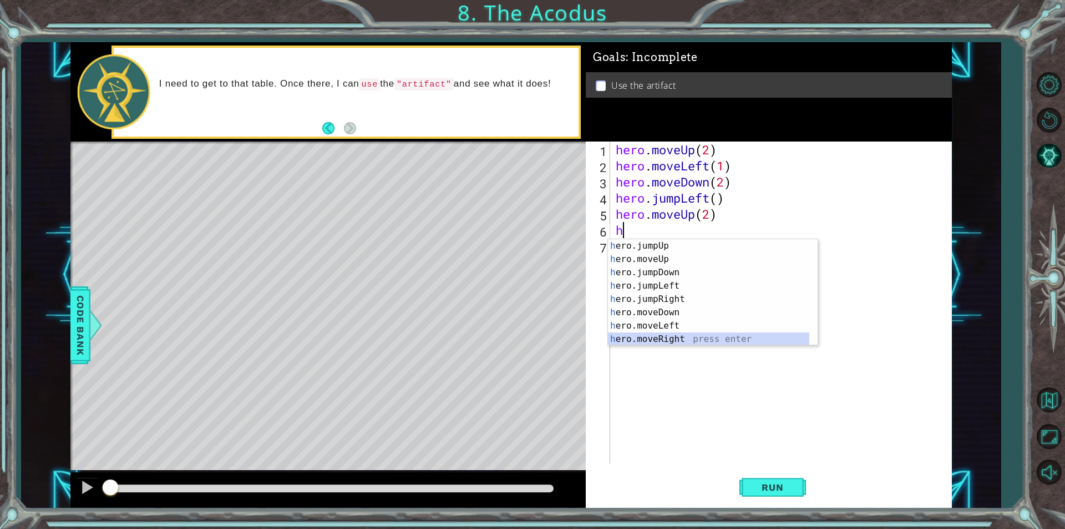
click at [653, 338] on div "h ero.jumpUp press enter h ero.moveUp press enter h ero.jumpDown press enter h …" at bounding box center [708, 305] width 201 height 133
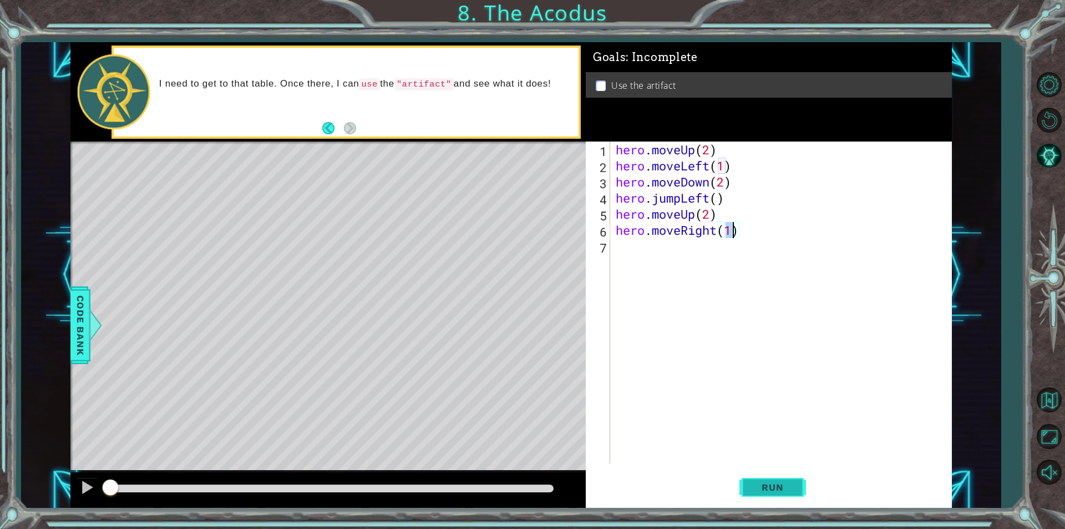
type textarea "hero.moveRight(1)"
click at [778, 476] on button "Run" at bounding box center [772, 487] width 67 height 37
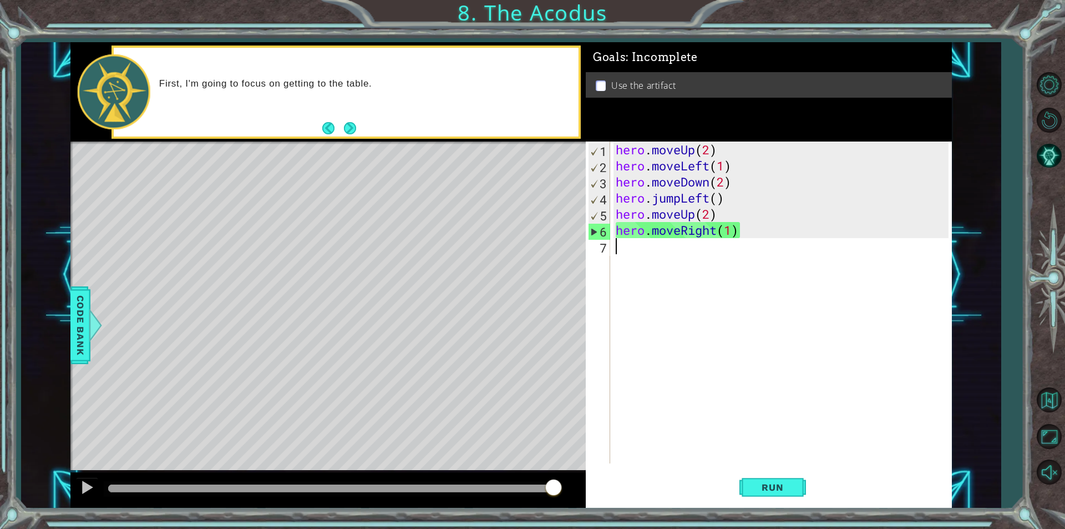
click at [616, 246] on div "hero . moveUp ( 2 ) hero . moveLeft ( 1 ) hero . moveDown ( 2 ) hero . jumpLeft…" at bounding box center [783, 318] width 341 height 354
type textarea "h"
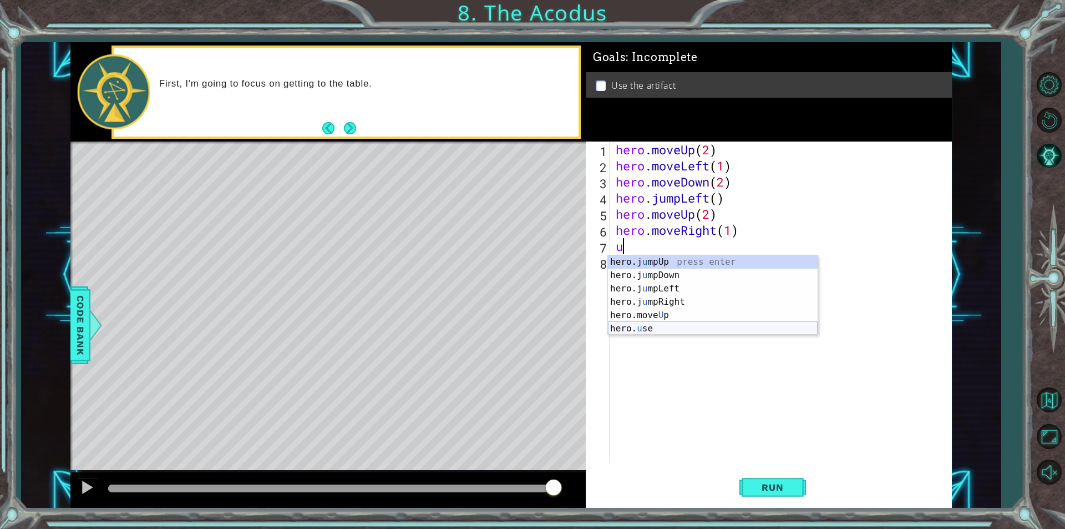
click at [651, 330] on div "hero.j u mpUp press enter hero.j u mpDown press enter hero.j u mpLeft press ent…" at bounding box center [713, 308] width 210 height 106
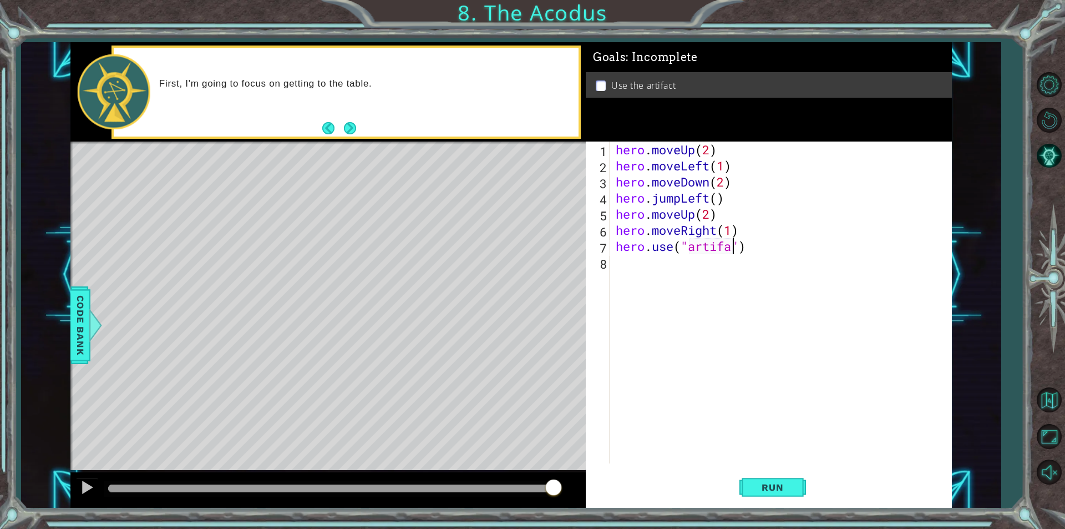
scroll to position [0, 6]
type textarea "hero.use("artifact")"
drag, startPoint x: 775, startPoint y: 487, endPoint x: 764, endPoint y: 491, distance: 11.6
click at [766, 490] on span "Run" at bounding box center [772, 486] width 44 height 11
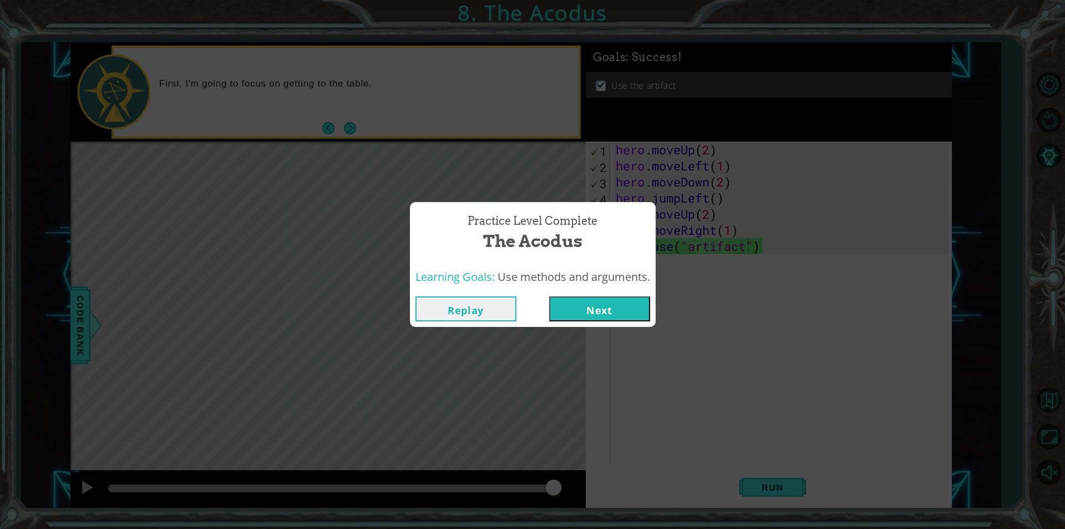
click at [608, 303] on button "Next" at bounding box center [599, 308] width 101 height 25
